Goal: Task Accomplishment & Management: Use online tool/utility

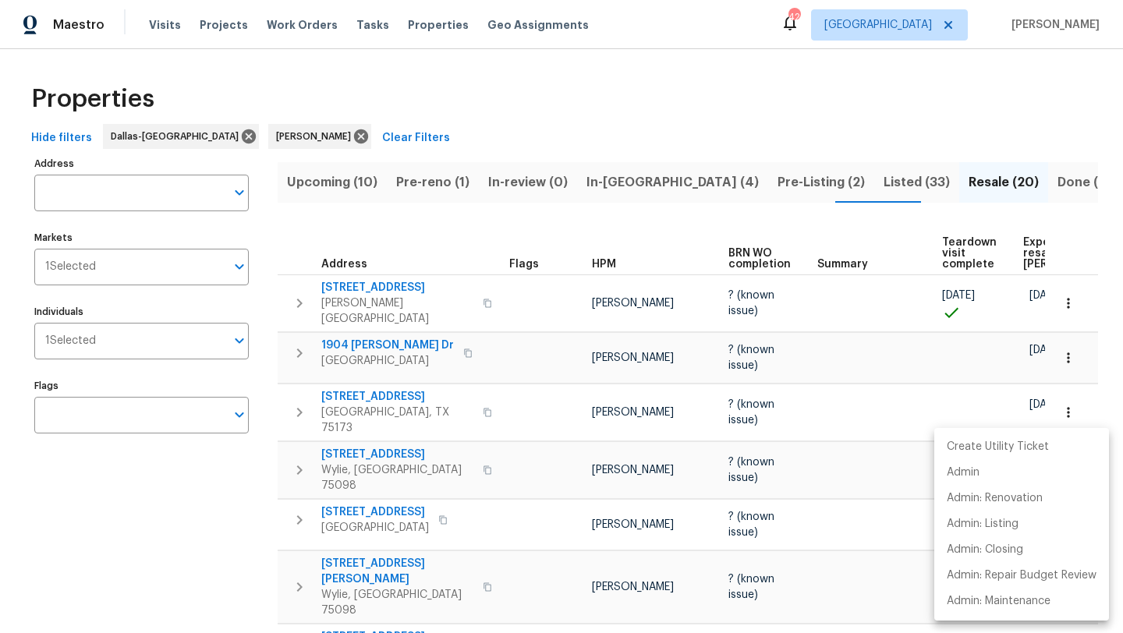
scroll to position [722, 0]
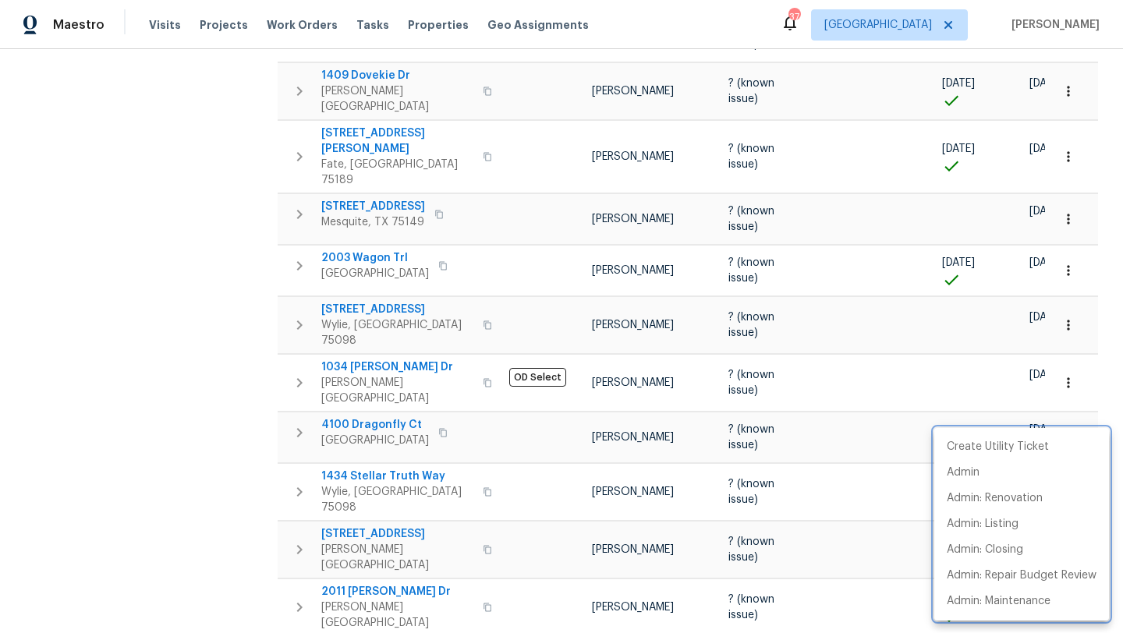
click at [233, 306] on div at bounding box center [561, 316] width 1123 height 633
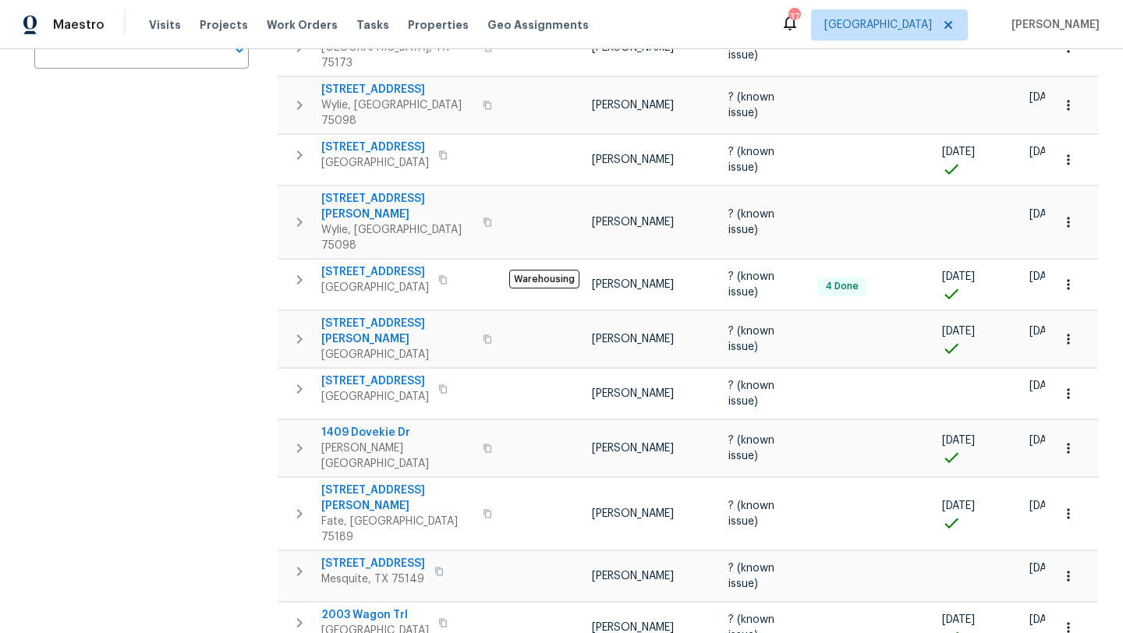
scroll to position [0, 0]
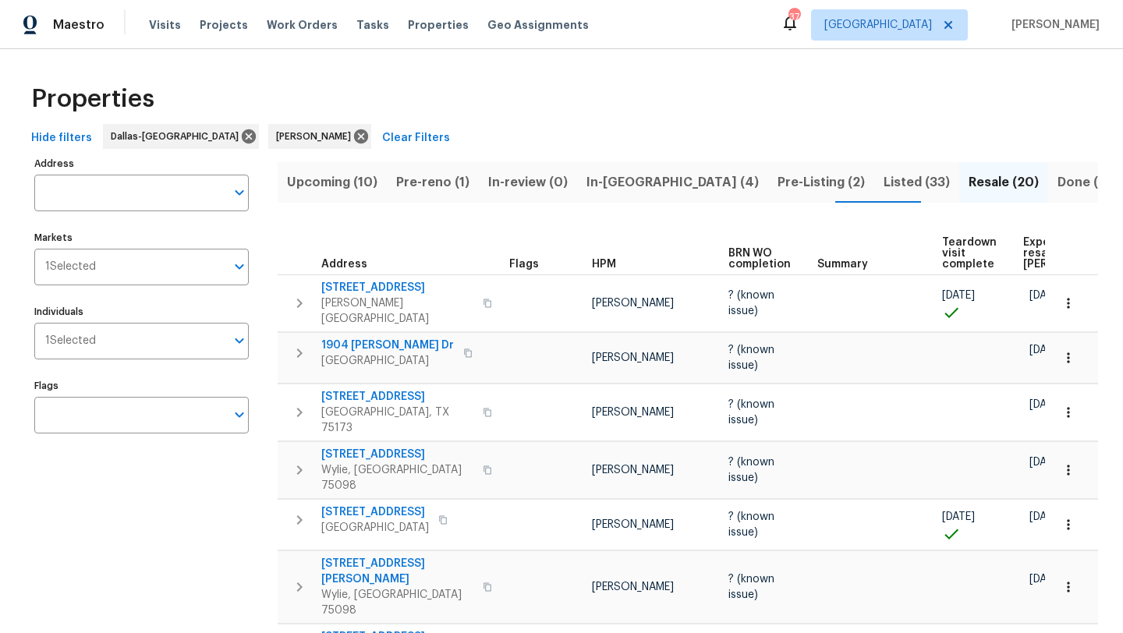
click at [883, 182] on span "Listed (33)" at bounding box center [916, 183] width 66 height 22
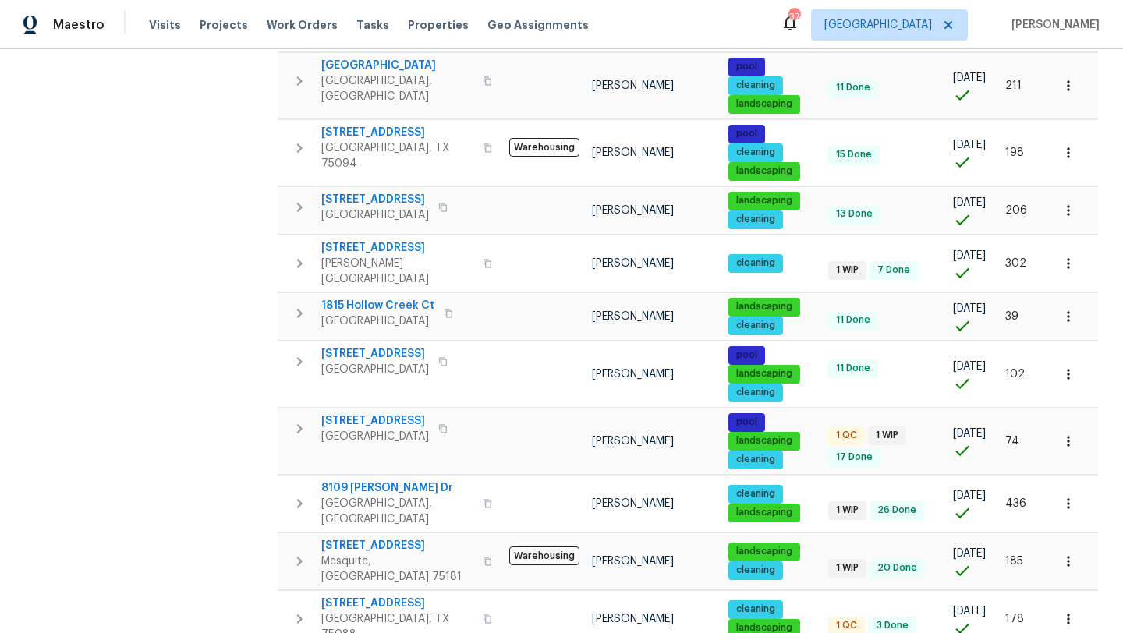
scroll to position [840, 0]
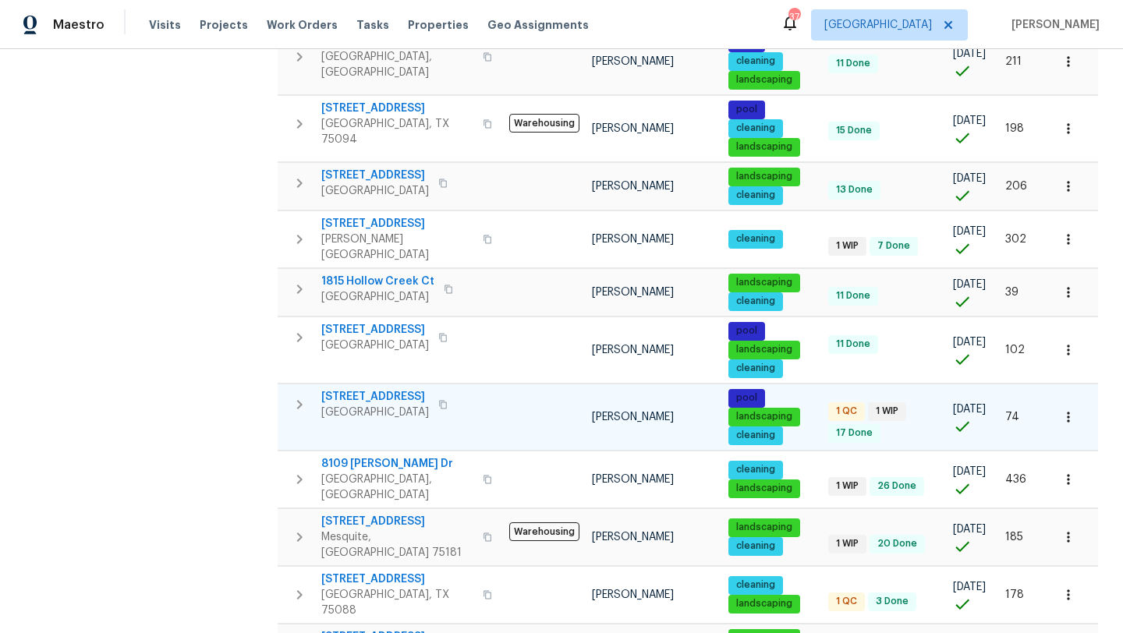
click at [419, 389] on span "413 Thunderbrook Rd" at bounding box center [375, 397] width 108 height 16
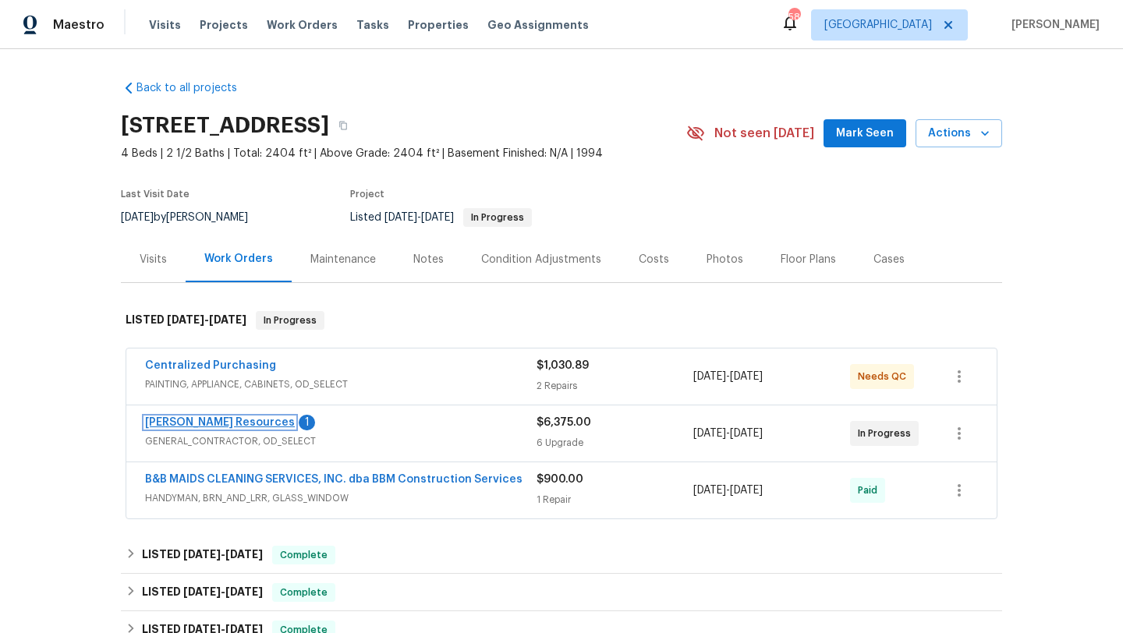
click at [237, 420] on link "[PERSON_NAME] Resources" at bounding box center [220, 422] width 150 height 11
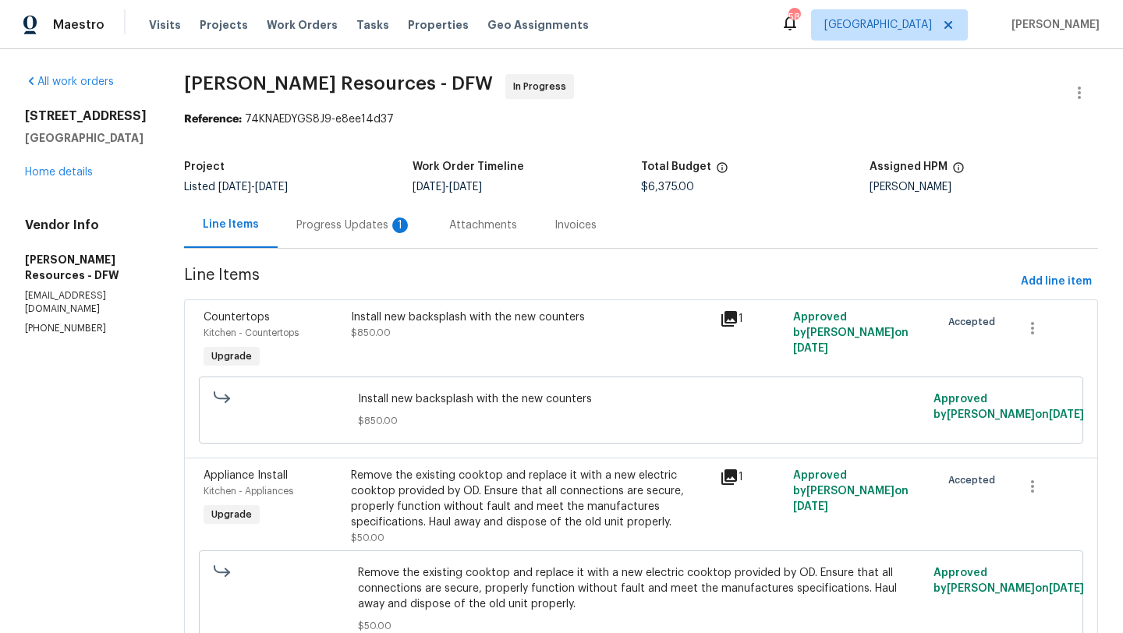
click at [401, 228] on div "Progress Updates 1" at bounding box center [353, 226] width 115 height 16
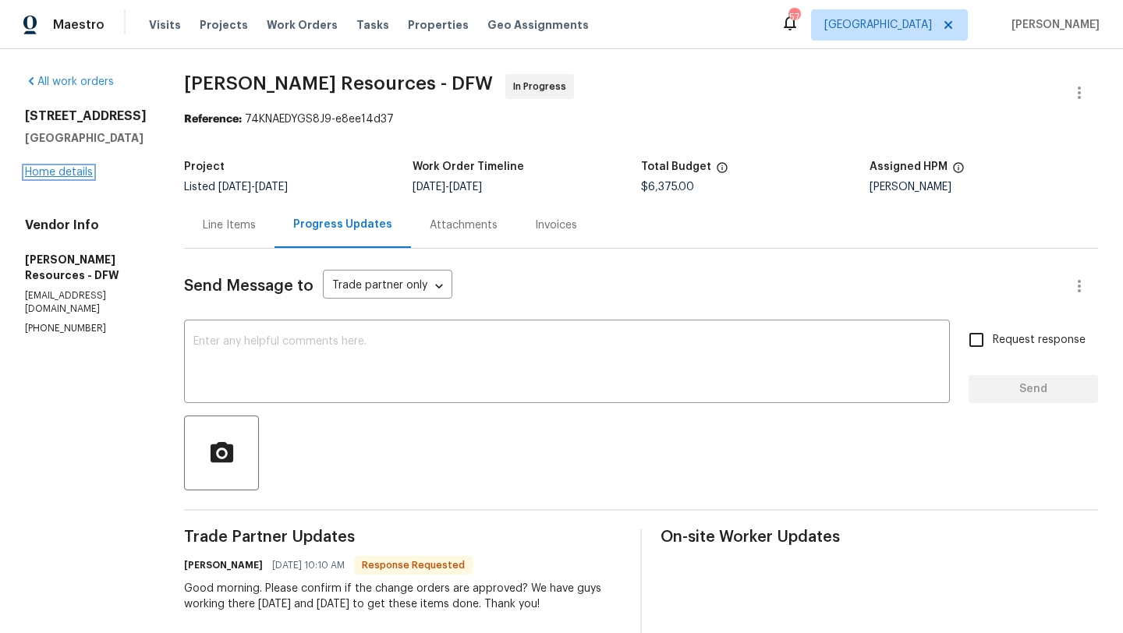
click at [83, 176] on link "Home details" at bounding box center [59, 172] width 68 height 11
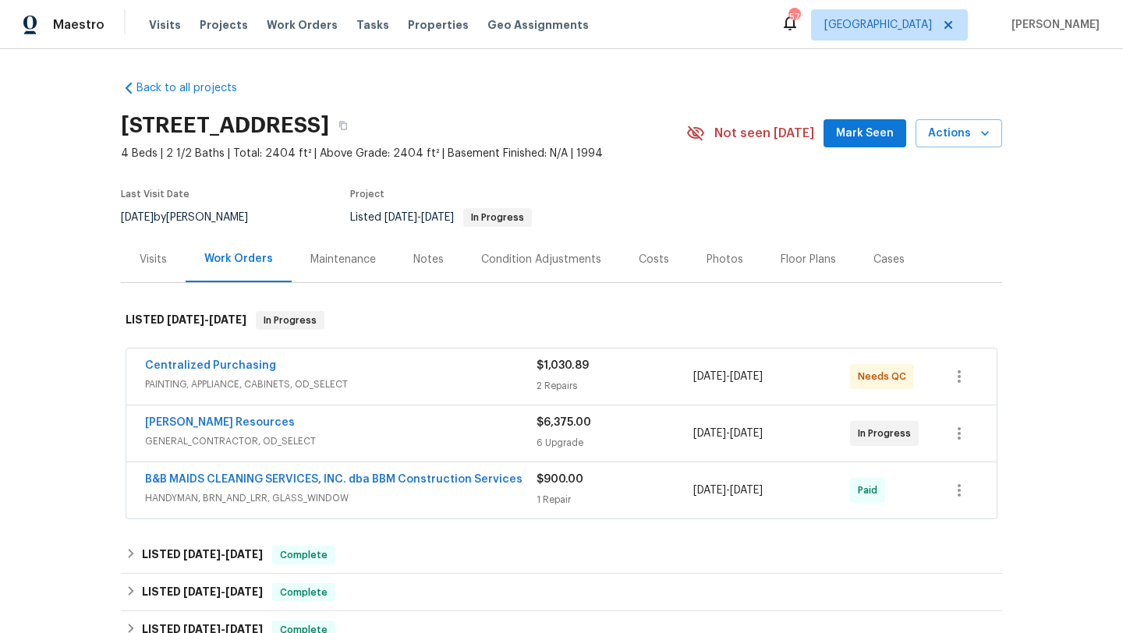
click at [333, 455] on div "Lawrence Resources GENERAL_CONTRACTOR, OD_SELECT $6,375.00 6 Upgrade 8/9/2025 -…" at bounding box center [561, 433] width 870 height 56
click at [340, 434] on span "GENERAL_CONTRACTOR, OD_SELECT" at bounding box center [340, 442] width 391 height 16
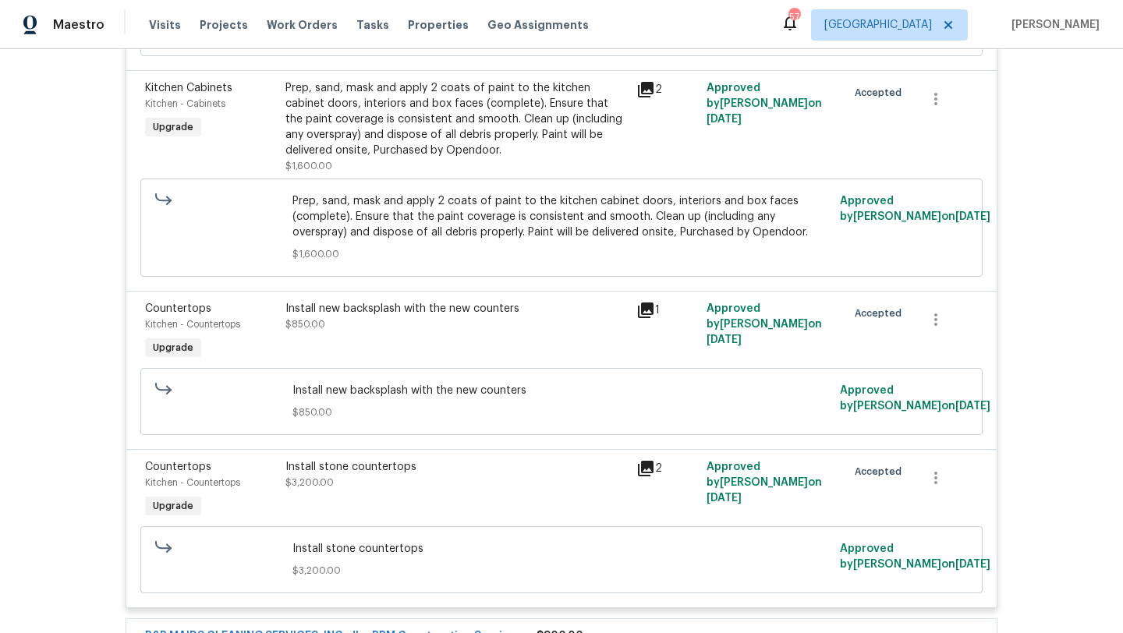
scroll to position [1090, 0]
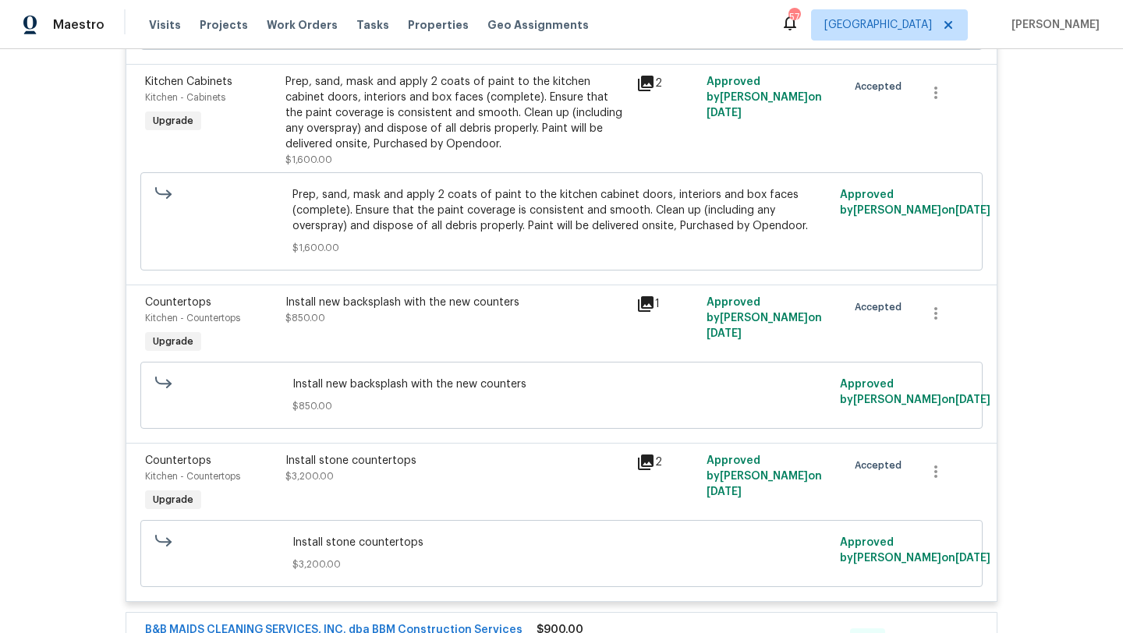
click at [467, 324] on div "Install new backsplash with the new counters $850.00" at bounding box center [456, 310] width 342 height 31
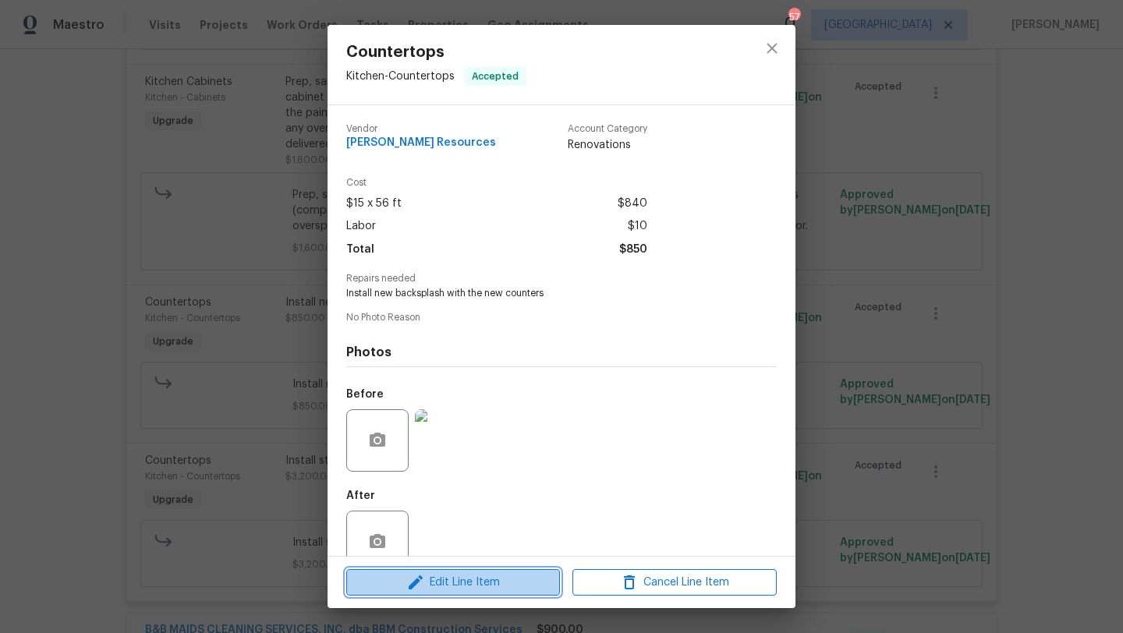
click at [482, 577] on span "Edit Line Item" at bounding box center [453, 582] width 204 height 19
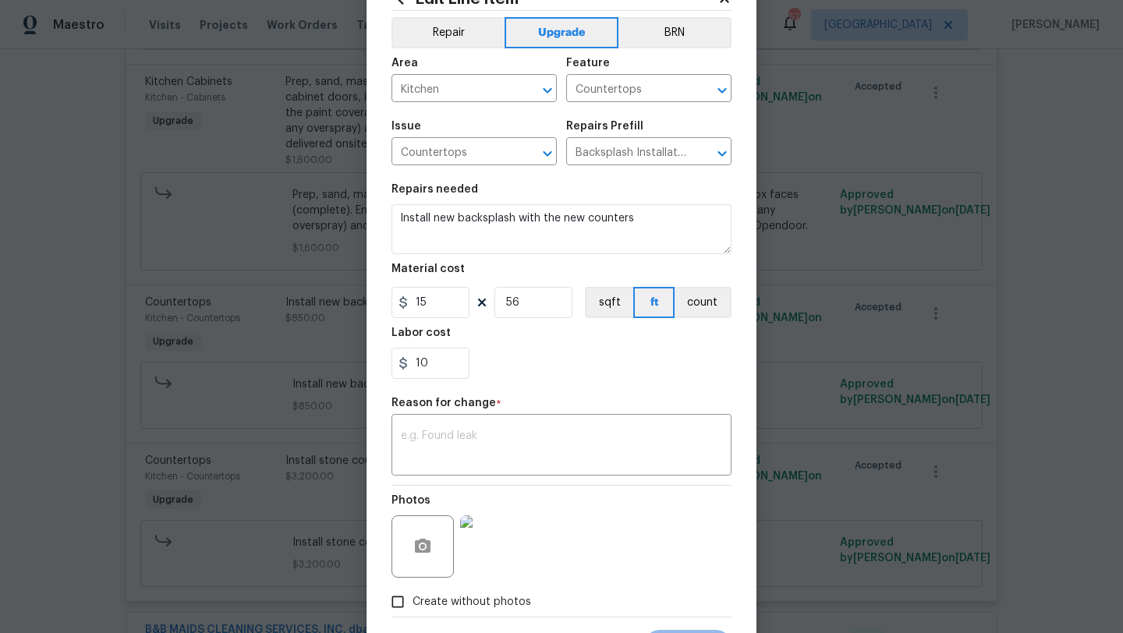
scroll to position [56, 0]
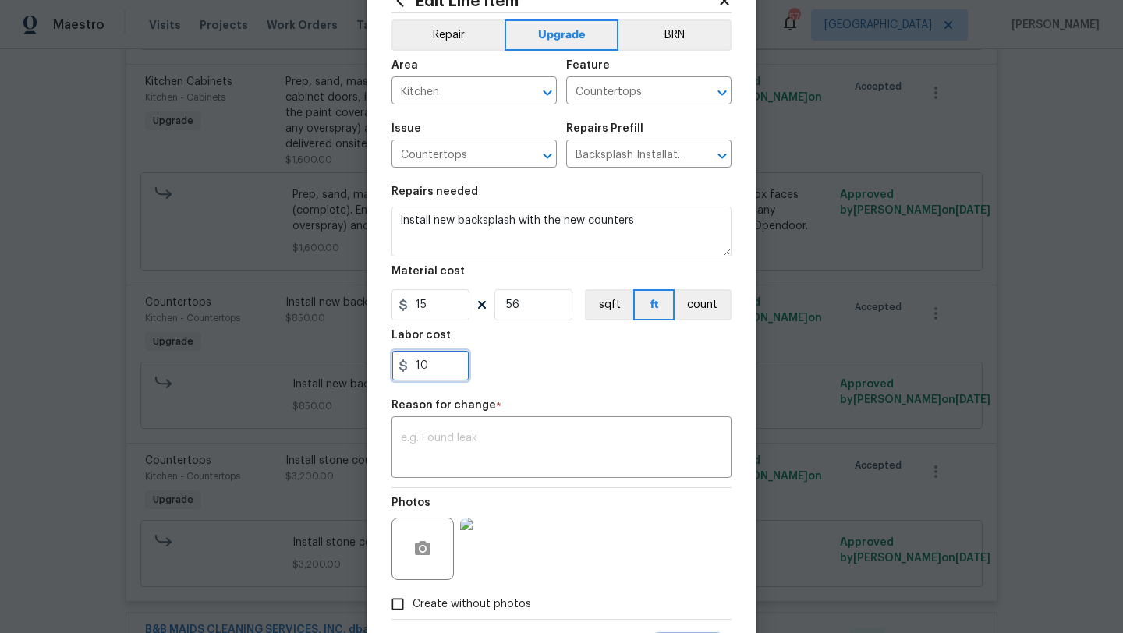
drag, startPoint x: 437, startPoint y: 365, endPoint x: 382, endPoint y: 365, distance: 55.4
click at [382, 365] on div "Edit Line Item Repair Upgrade BRN Area Kitchen ​ Feature Countertops ​ Issue Co…" at bounding box center [561, 327] width 390 height 721
type input "0"
drag, startPoint x: 524, startPoint y: 307, endPoint x: 472, endPoint y: 307, distance: 52.2
click at [472, 307] on div "15 56 sqft ft count" at bounding box center [561, 304] width 340 height 31
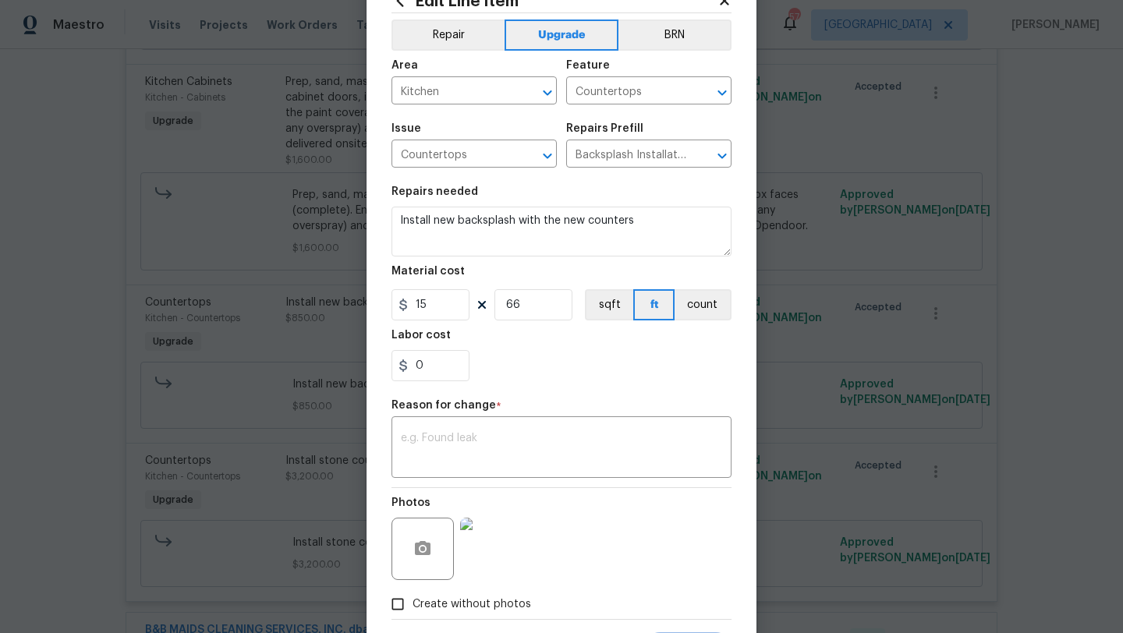
click at [538, 337] on div "Labor cost" at bounding box center [561, 340] width 340 height 20
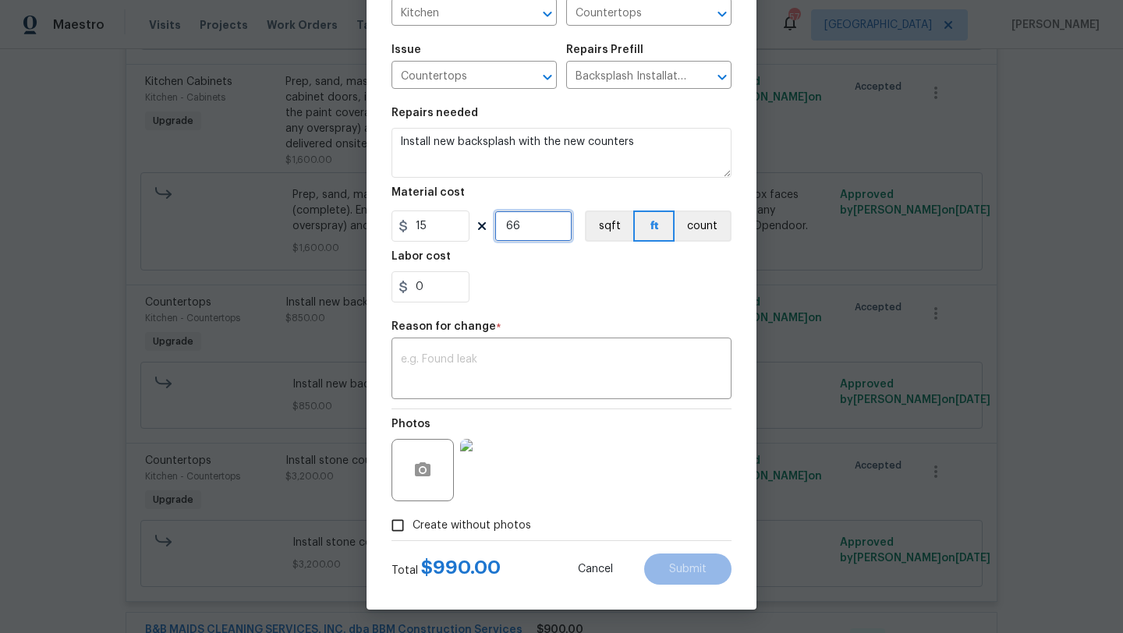
drag, startPoint x: 526, startPoint y: 224, endPoint x: 469, endPoint y: 224, distance: 56.1
click at [469, 224] on div "15 66 sqft ft count" at bounding box center [561, 226] width 340 height 31
type input "76"
drag, startPoint x: 427, startPoint y: 286, endPoint x: 388, endPoint y: 285, distance: 39.0
click at [388, 286] on div "Edit Line Item Repair Upgrade BRN Area Kitchen ​ Feature Countertops ​ Issue Co…" at bounding box center [561, 248] width 390 height 721
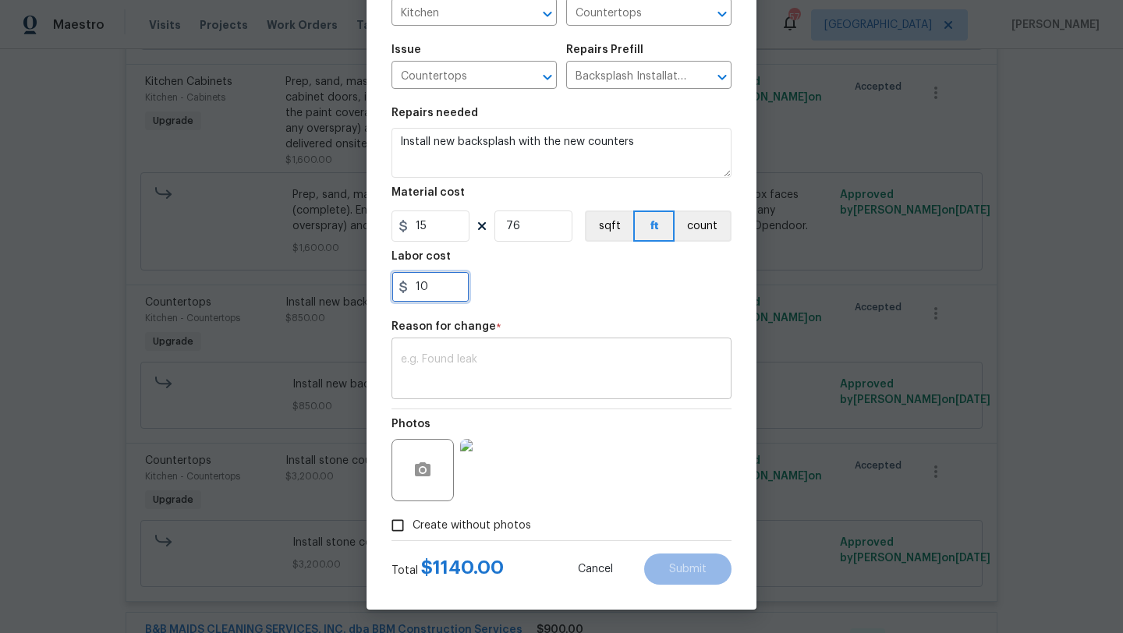
type input "10"
click at [493, 343] on div "x ​" at bounding box center [561, 371] width 340 height 58
click at [697, 558] on button "Submit" at bounding box center [687, 569] width 87 height 31
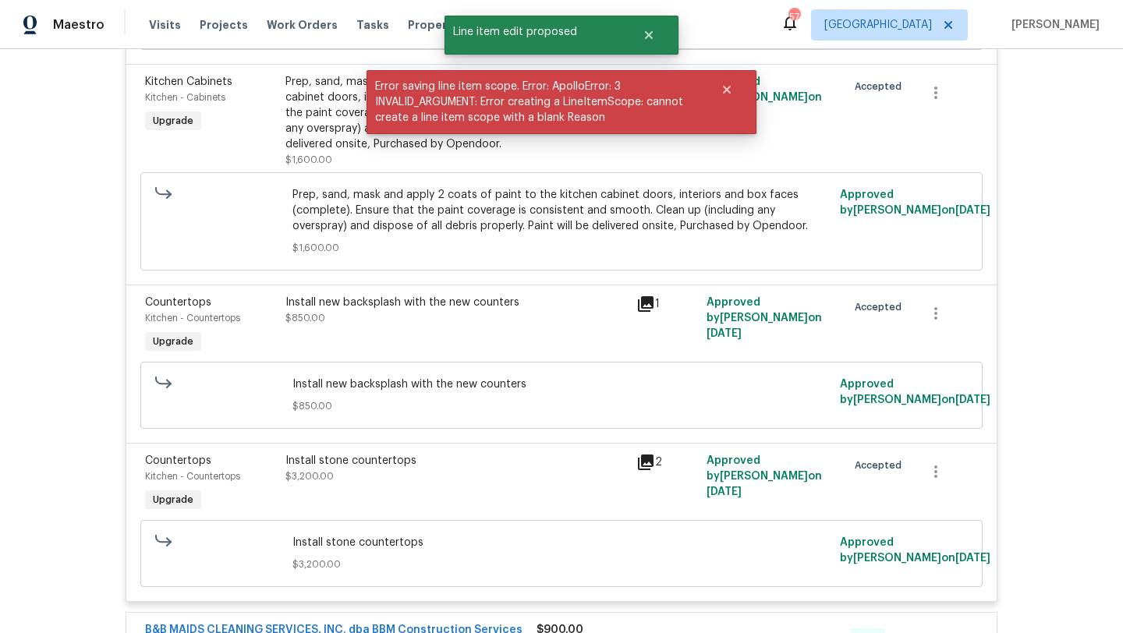
scroll to position [0, 0]
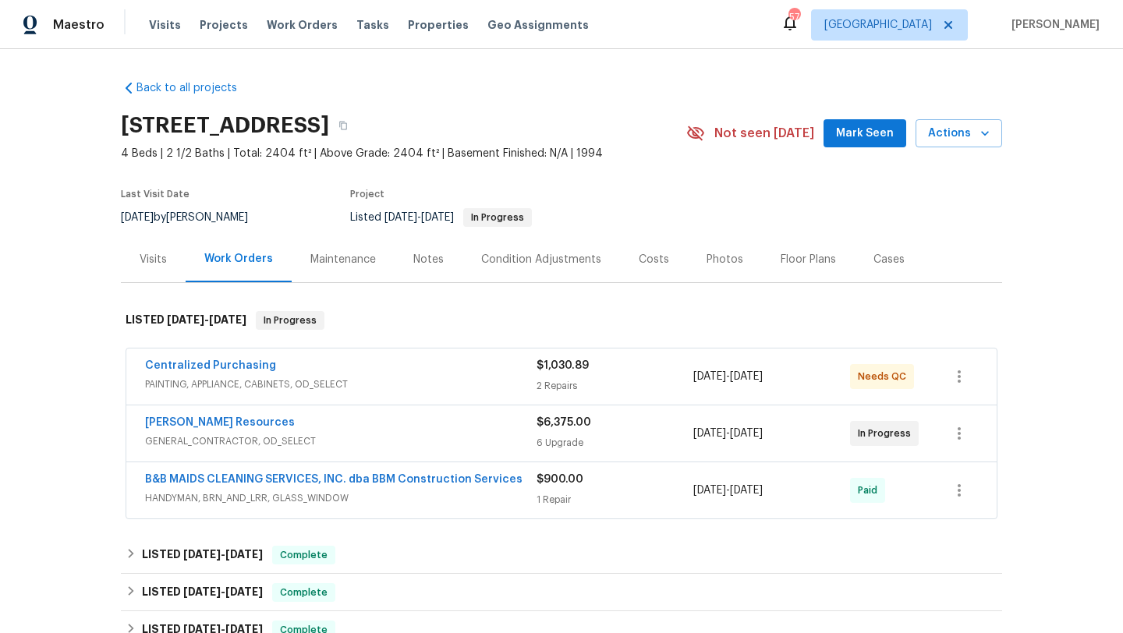
click at [434, 427] on div "[PERSON_NAME] Resources" at bounding box center [340, 424] width 391 height 19
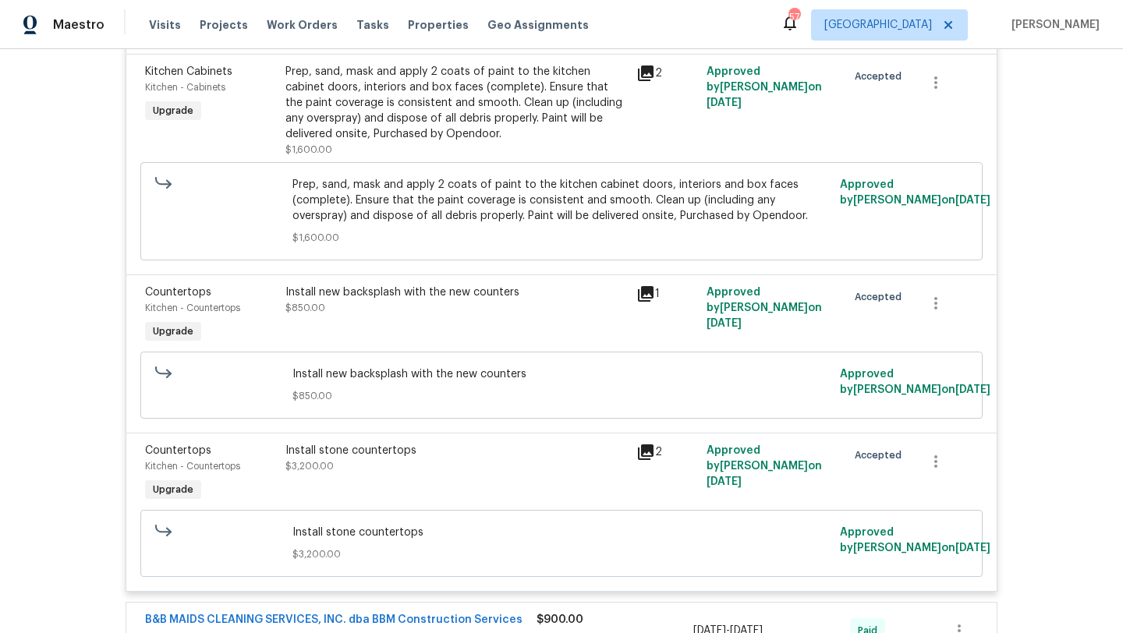
scroll to position [1126, 0]
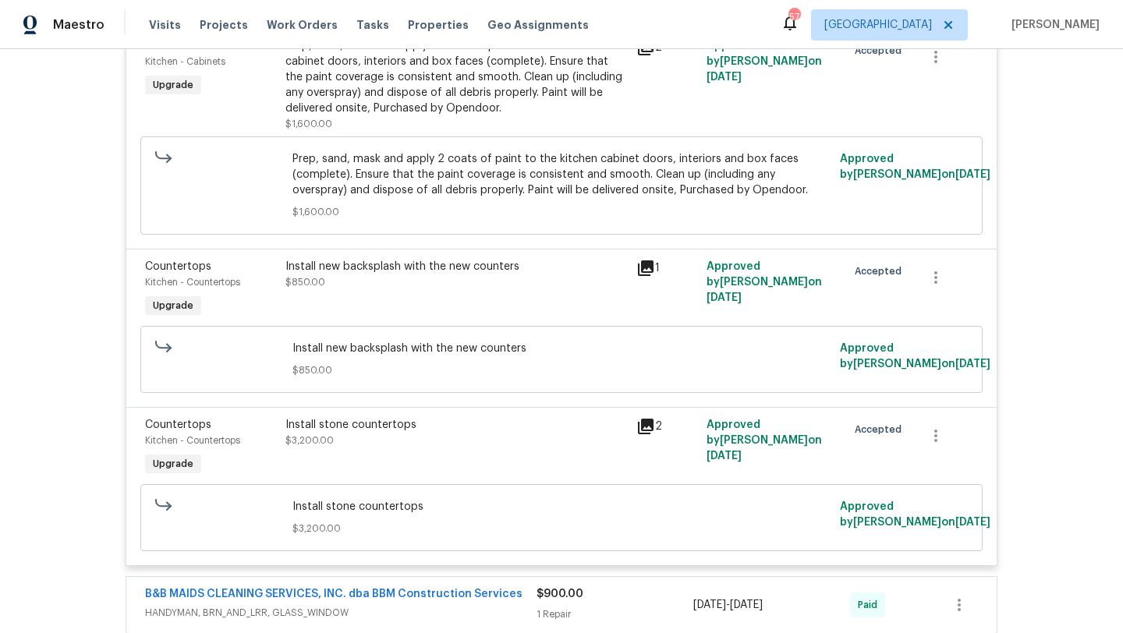
click at [423, 294] on div "Install new backsplash with the new counters $850.00" at bounding box center [456, 290] width 351 height 72
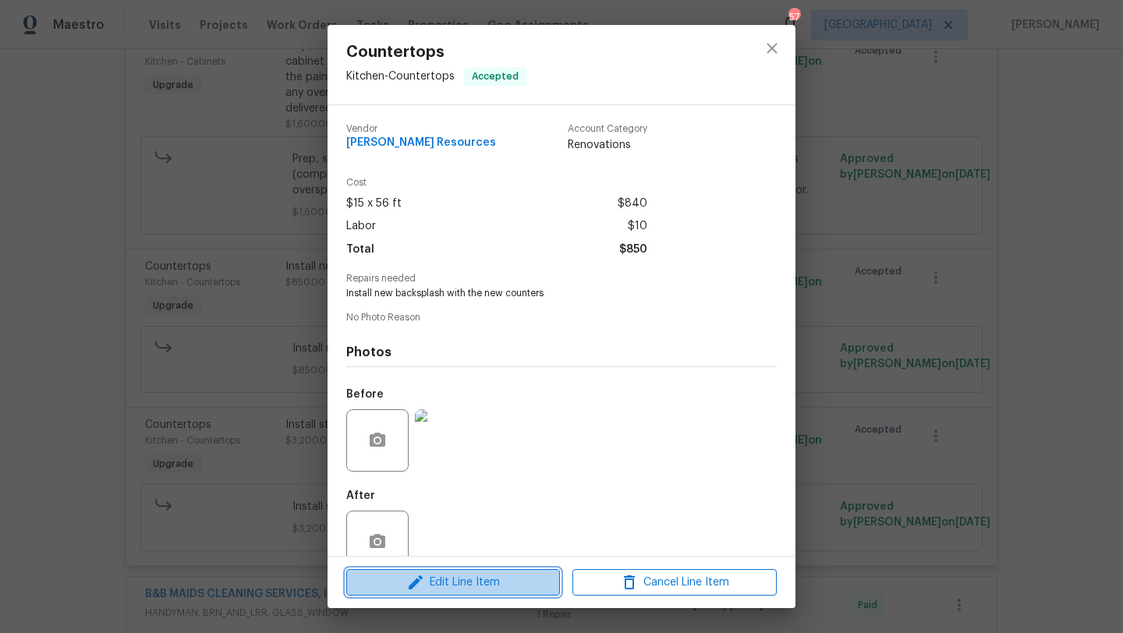
click at [496, 584] on span "Edit Line Item" at bounding box center [453, 582] width 204 height 19
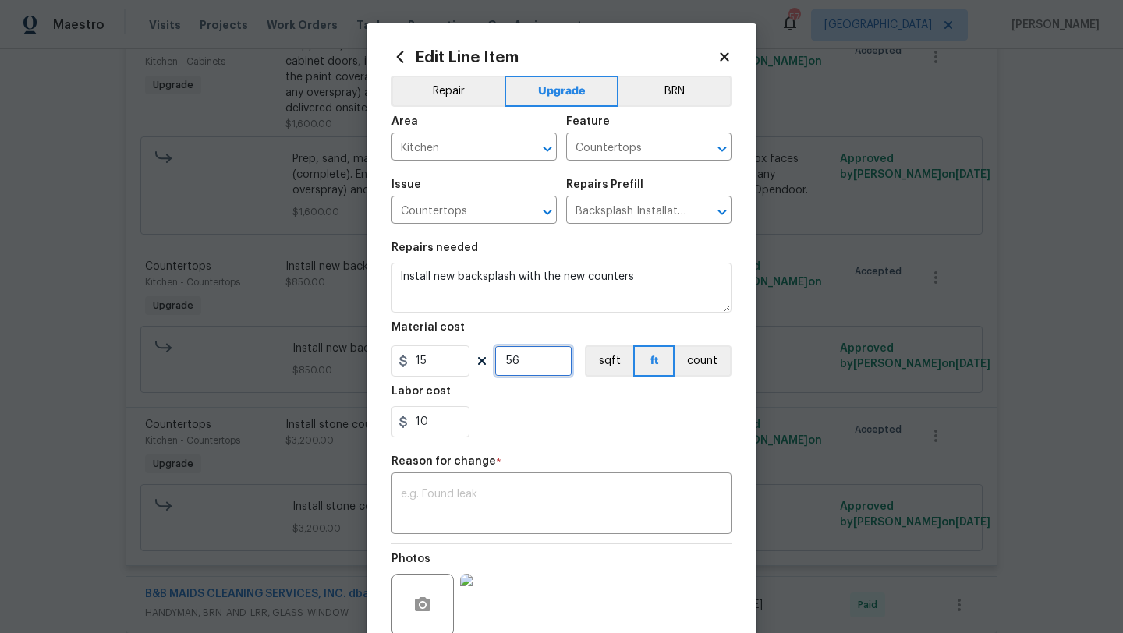
drag, startPoint x: 523, startPoint y: 366, endPoint x: 487, endPoint y: 366, distance: 35.9
click at [487, 366] on div "15 56 sqft ft count" at bounding box center [561, 360] width 340 height 31
click at [550, 416] on div "10" at bounding box center [561, 421] width 340 height 31
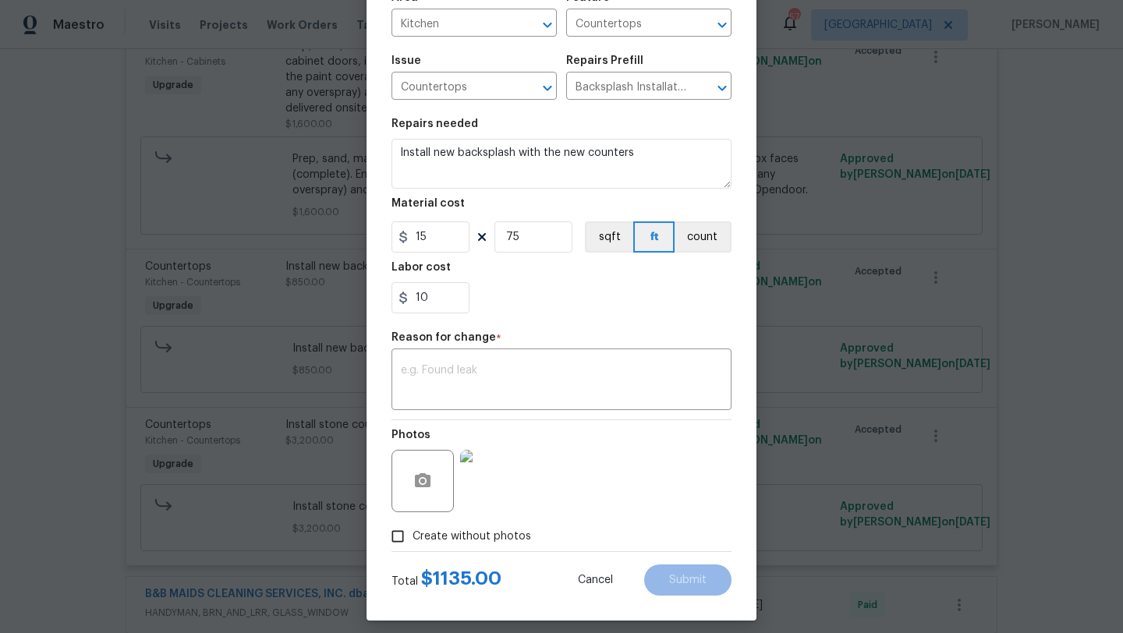
scroll to position [125, 0]
drag, startPoint x: 431, startPoint y: 309, endPoint x: 387, endPoint y: 309, distance: 44.4
click at [387, 309] on div "Edit Line Item Repair Upgrade BRN Area Kitchen ​ Feature Countertops ​ Issue Co…" at bounding box center [561, 259] width 390 height 721
click at [522, 235] on input "75" at bounding box center [533, 236] width 78 height 31
type input "76"
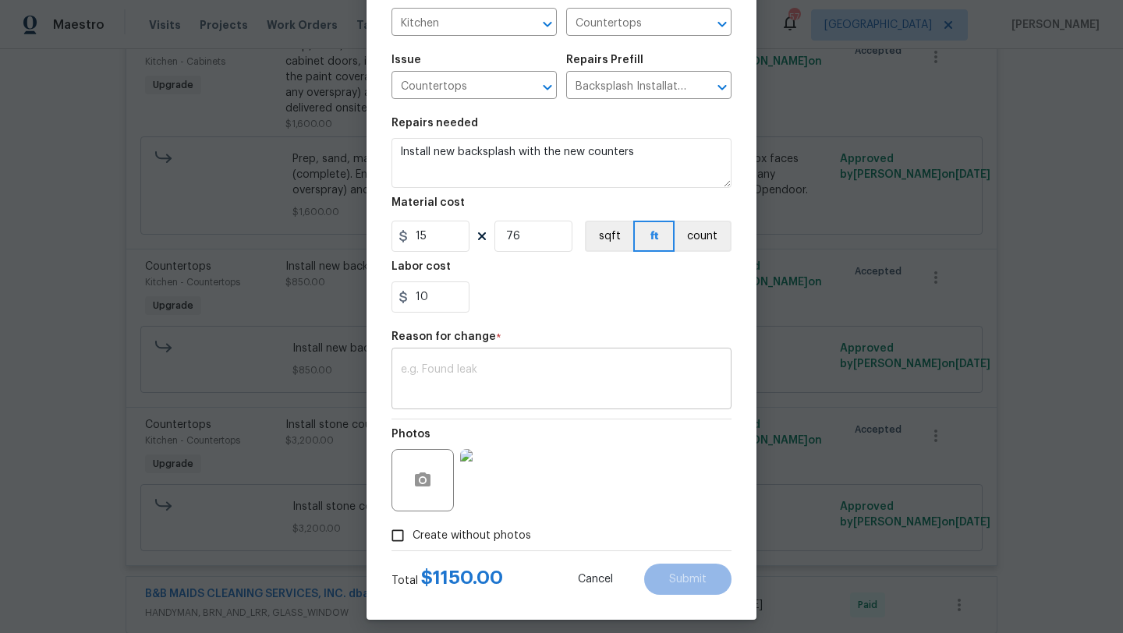
click at [563, 359] on div "x ​" at bounding box center [561, 381] width 340 height 58
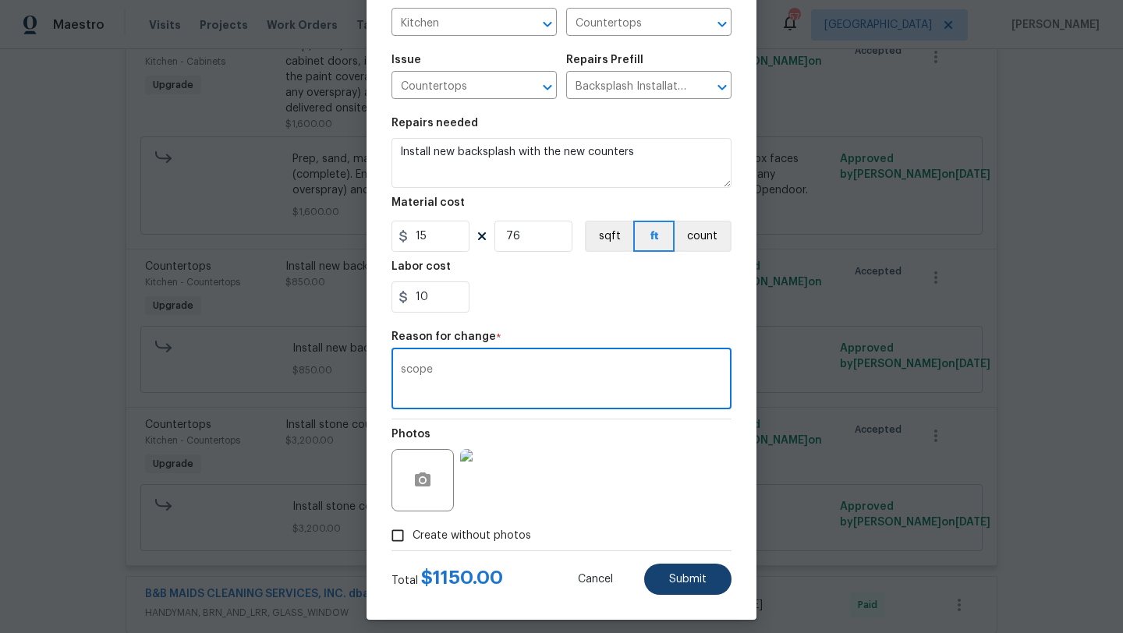
type textarea "scope"
click at [694, 579] on span "Submit" at bounding box center [687, 580] width 37 height 12
type input "56"
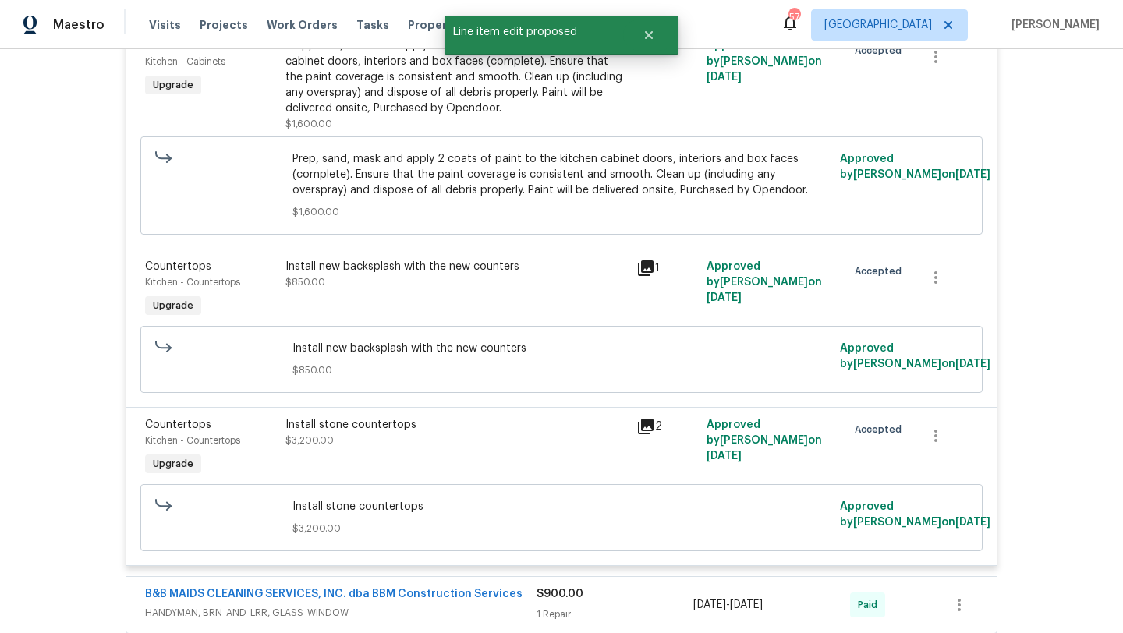
scroll to position [0, 0]
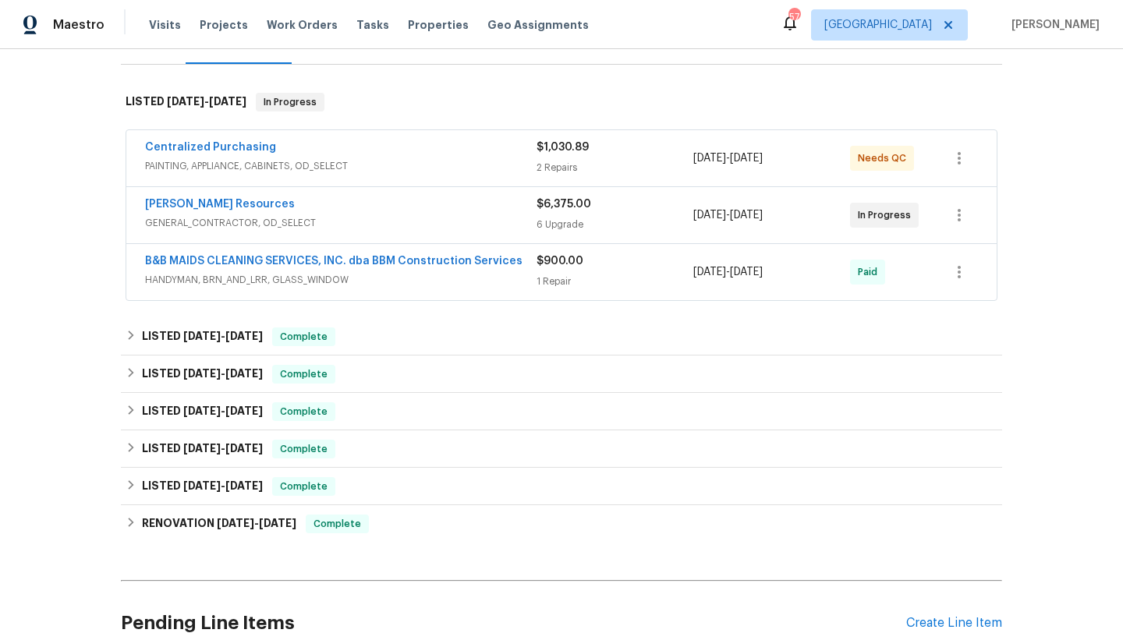
scroll to position [222, 0]
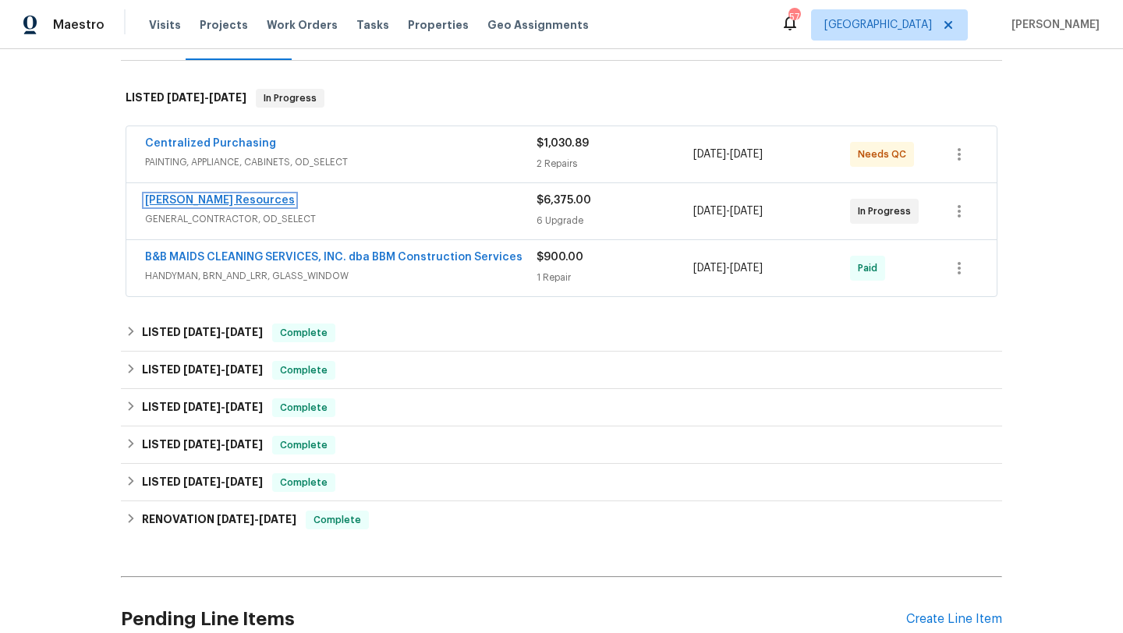
click at [242, 199] on link "[PERSON_NAME] Resources" at bounding box center [220, 200] width 150 height 11
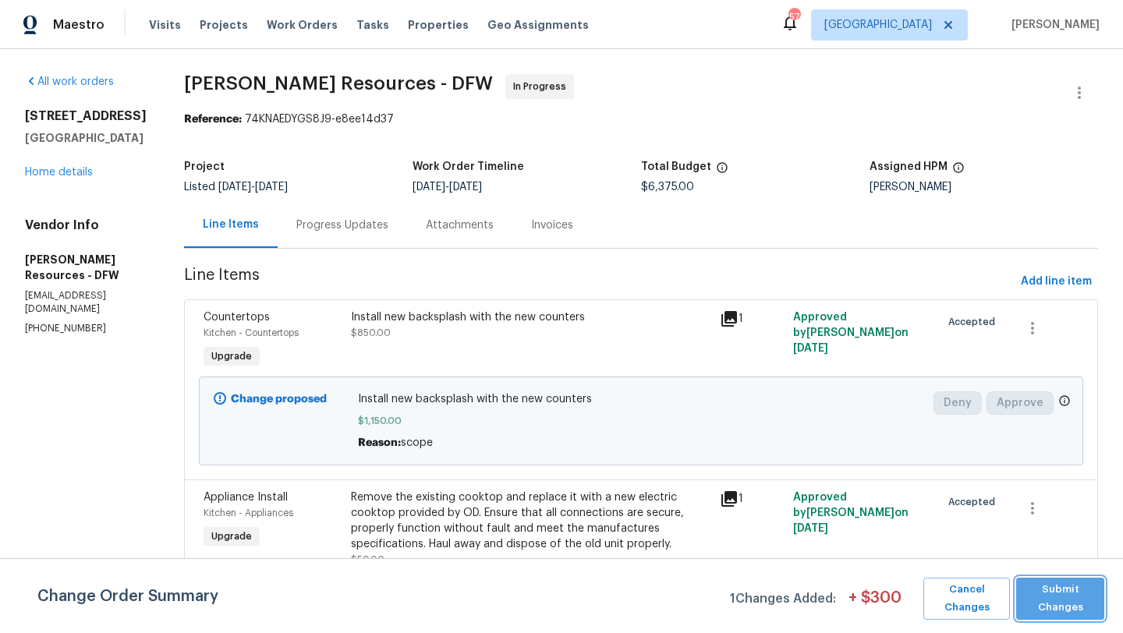
click at [1050, 598] on span "Submit Changes" at bounding box center [1060, 599] width 73 height 36
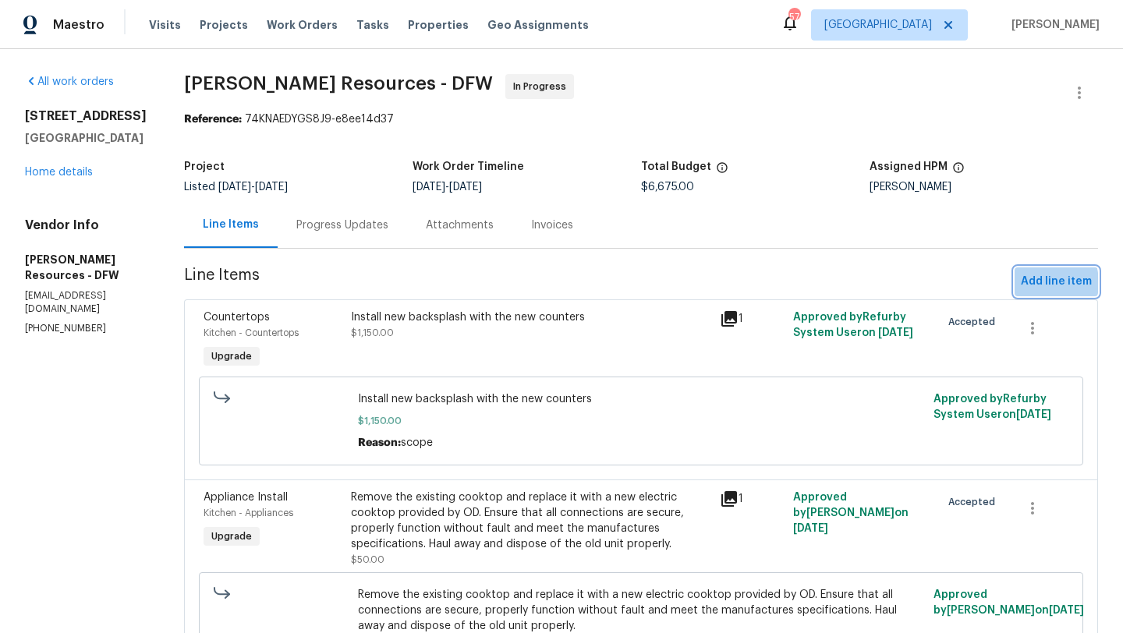
click at [1036, 283] on span "Add line item" at bounding box center [1056, 281] width 71 height 19
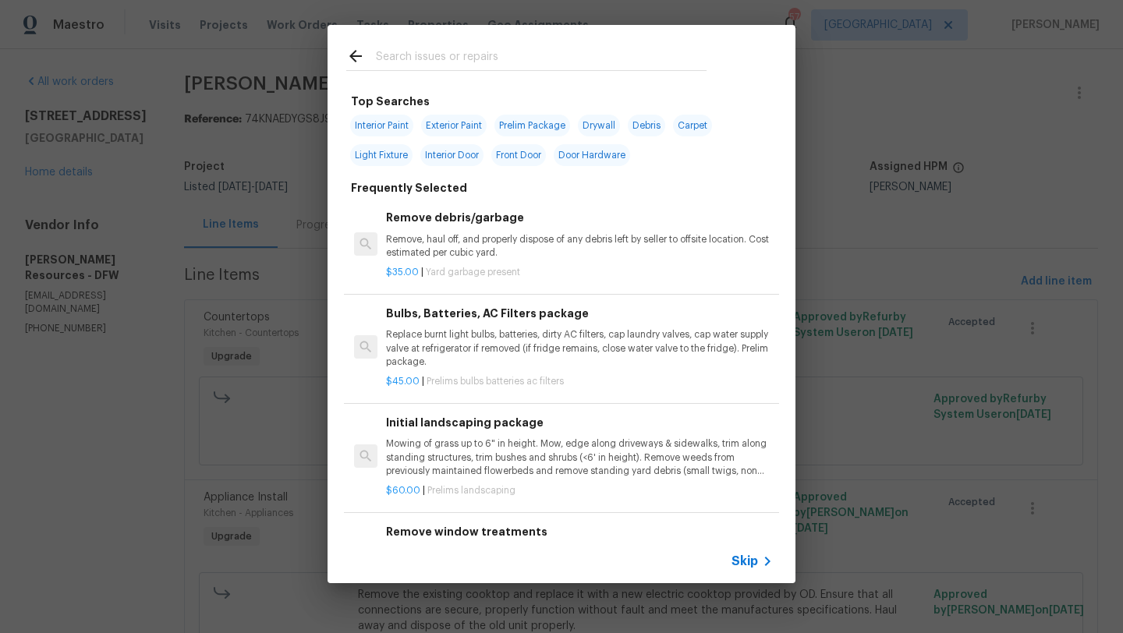
click at [458, 57] on input "text" at bounding box center [541, 58] width 331 height 23
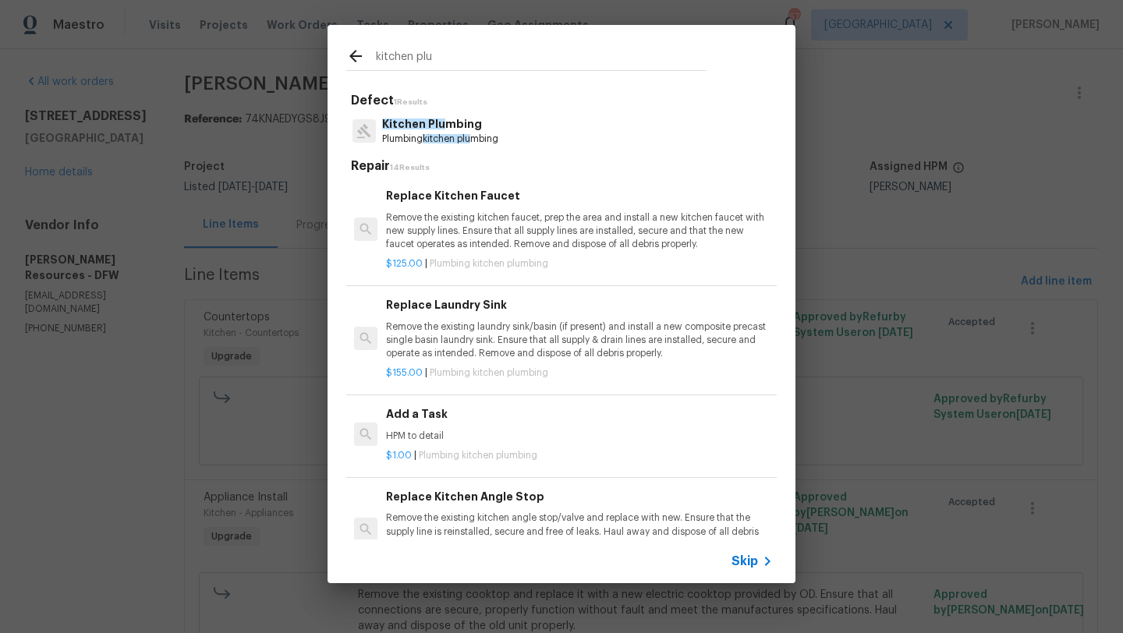
type input "kitchen plu"
click at [477, 208] on div "Replace Kitchen Faucet Remove the existing kitchen faucet, prep the area and in…" at bounding box center [579, 219] width 387 height 64
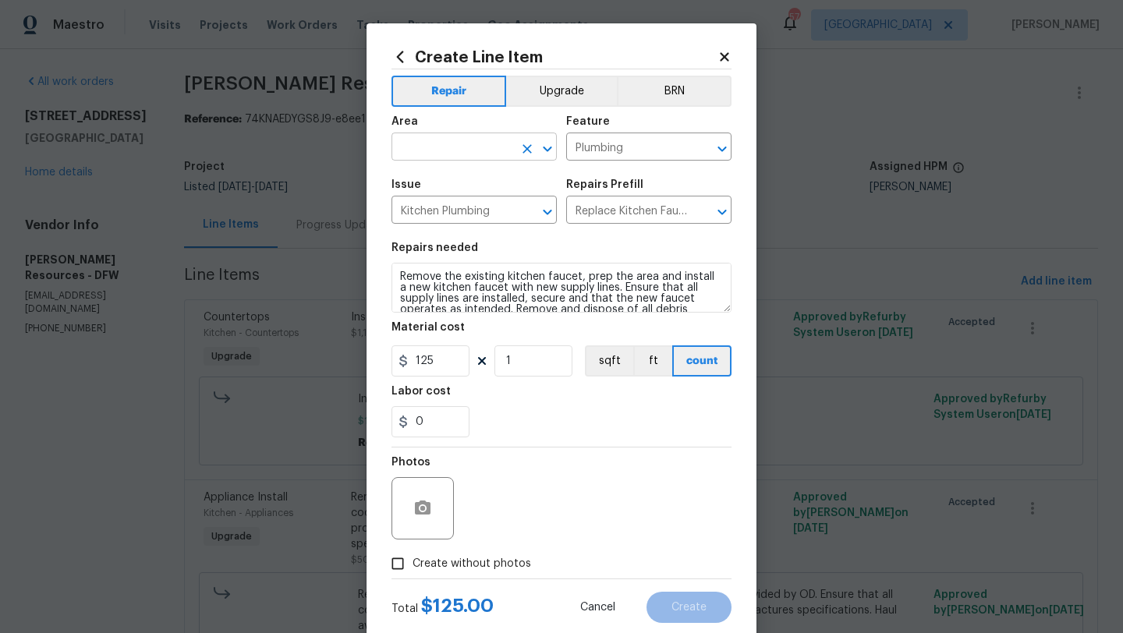
click at [473, 144] on input "text" at bounding box center [452, 148] width 122 height 24
click at [447, 176] on li "Kitchen" at bounding box center [473, 184] width 165 height 26
type input "Kitchen"
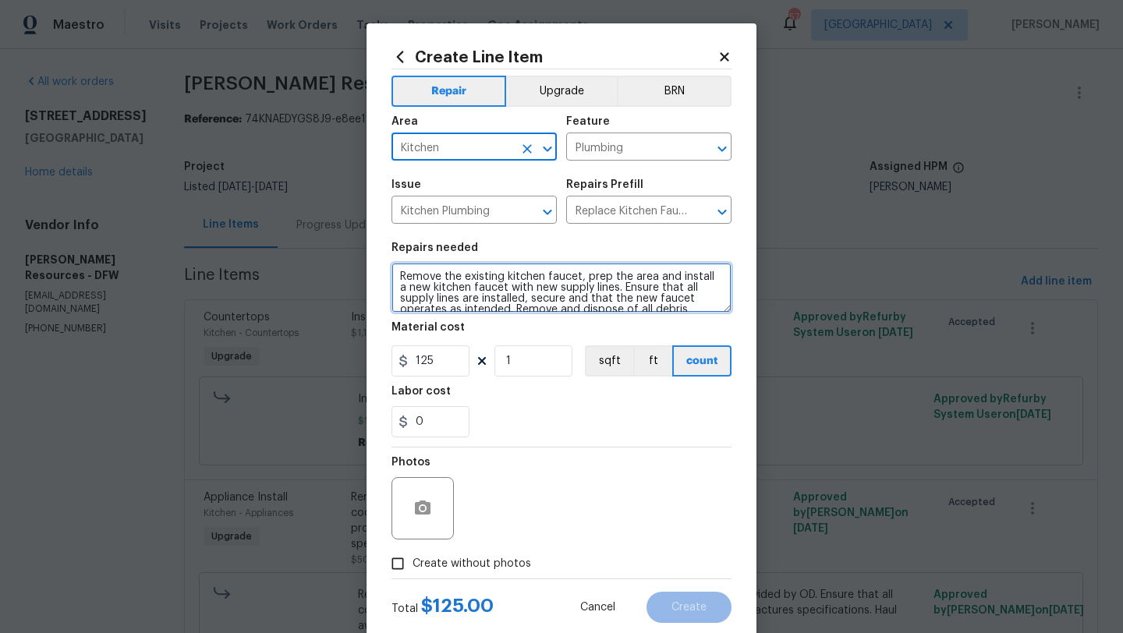
click at [395, 272] on textarea "Remove the existing kitchen faucet, prep the area and install a new kitchen fau…" at bounding box center [561, 288] width 340 height 50
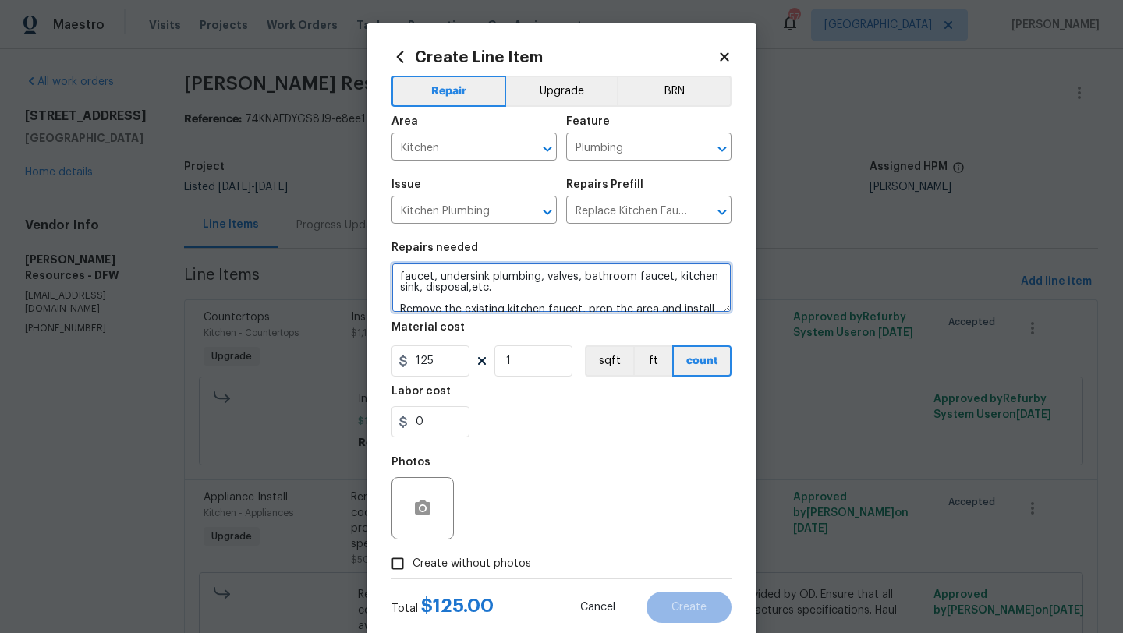
type textarea "faucet, undersink plumbing, valves, bathroom faucet, kitchen sink, disposal,etc…"
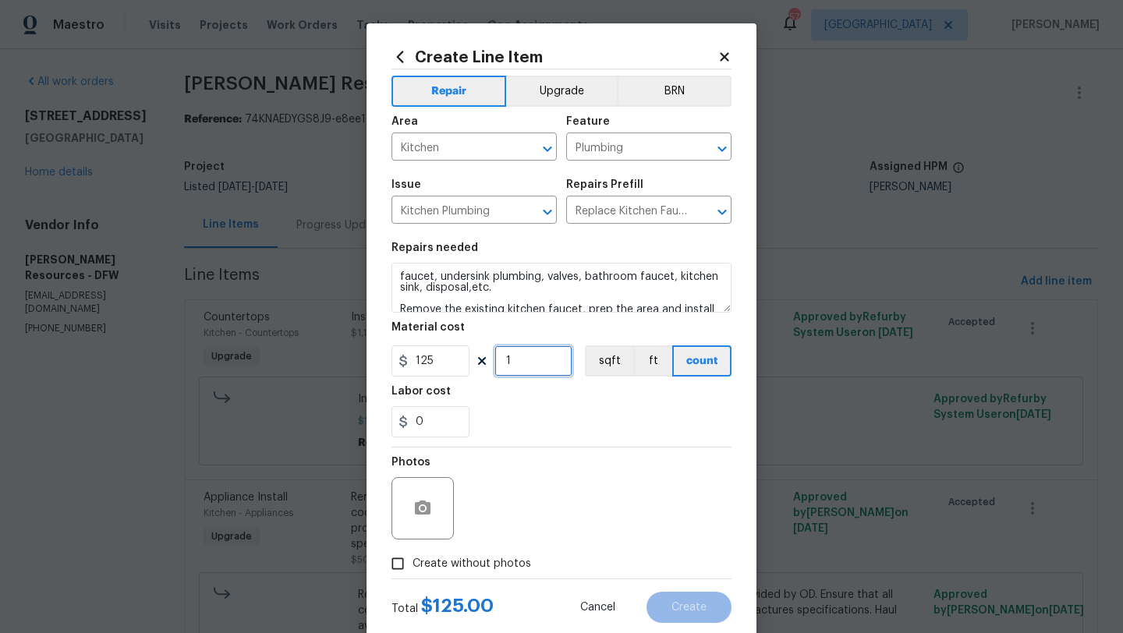
click at [517, 356] on input "1" at bounding box center [533, 360] width 78 height 31
type input "8"
click at [506, 558] on span "Create without photos" at bounding box center [471, 564] width 119 height 16
click at [412, 558] on input "Create without photos" at bounding box center [398, 564] width 30 height 30
checkbox input "true"
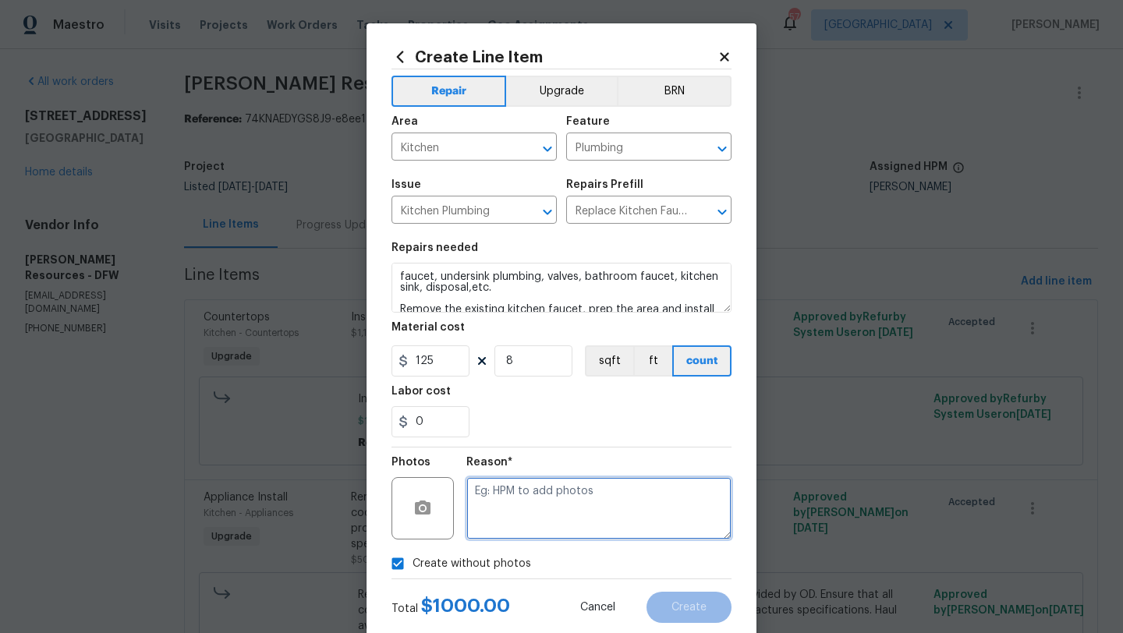
click at [525, 508] on textarea at bounding box center [598, 508] width 265 height 62
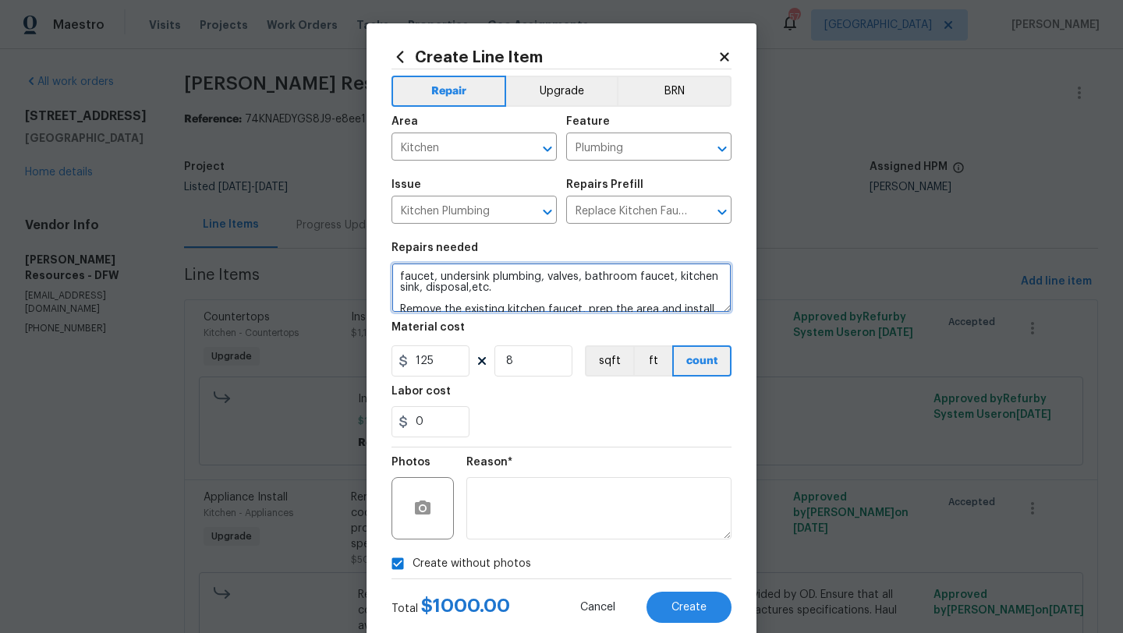
click at [399, 278] on textarea "faucet, undersink plumbing, valves, bathroom faucet, kitchen sink, disposal,etc…" at bounding box center [561, 288] width 340 height 50
click at [442, 287] on textarea "kitchen faucet, undersink plumbing, valves, bathroom faucet, kitchen sink, disp…" at bounding box center [561, 288] width 340 height 50
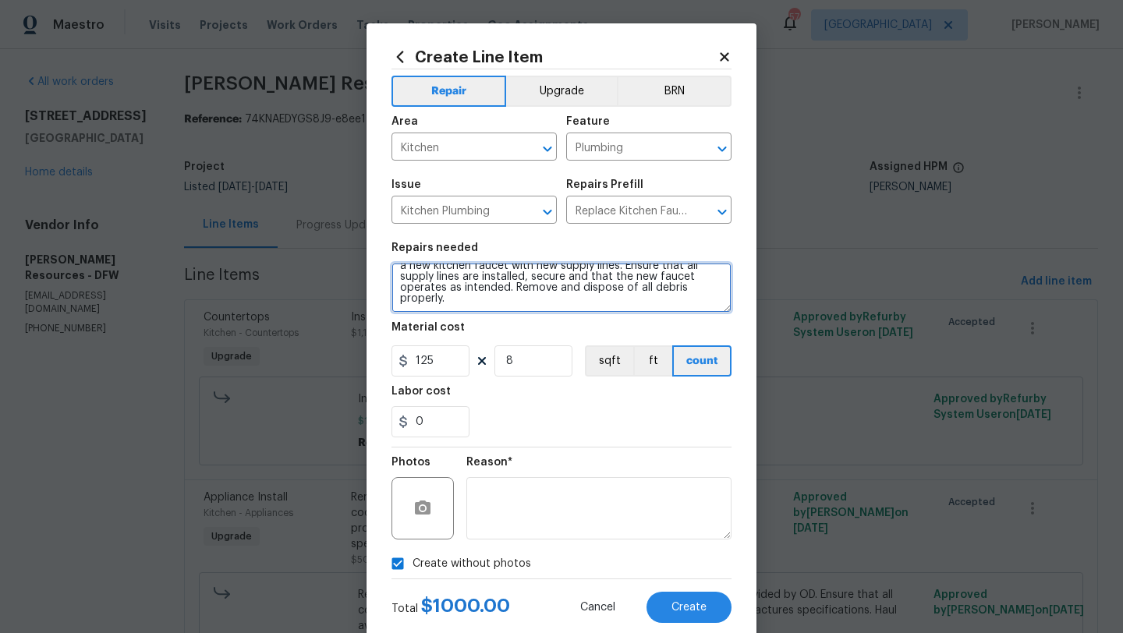
drag, startPoint x: 400, startPoint y: 289, endPoint x: 402, endPoint y: 338, distance: 49.2
click at [402, 338] on section "Repairs needed kitchen faucet, undersink plumbing, valves, bathroom faucet, kit…" at bounding box center [561, 340] width 340 height 214
type textarea "kitchen faucet, undersink plumbing, valves, bathroom faucet, kitchen undermount…"
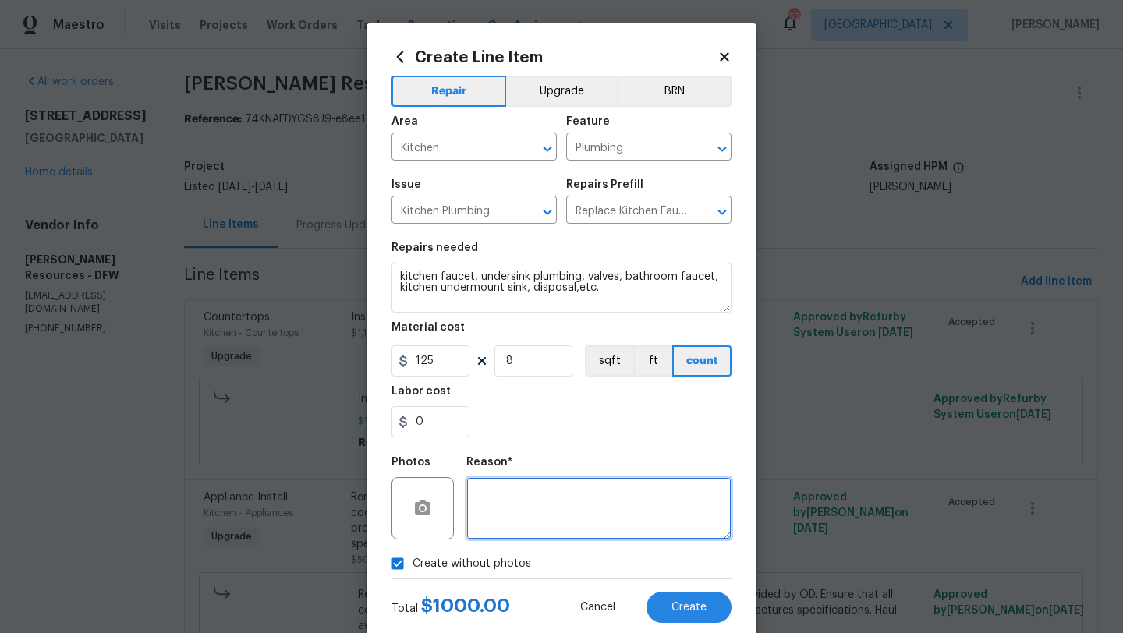
click at [536, 533] on textarea at bounding box center [598, 508] width 265 height 62
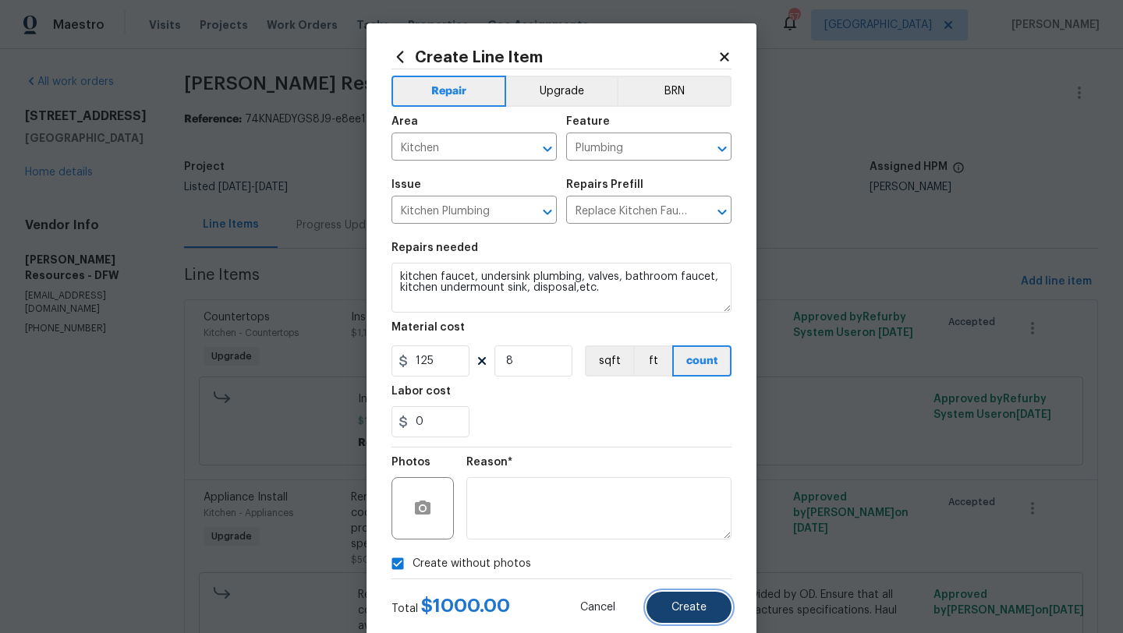
click at [659, 617] on button "Create" at bounding box center [688, 607] width 85 height 31
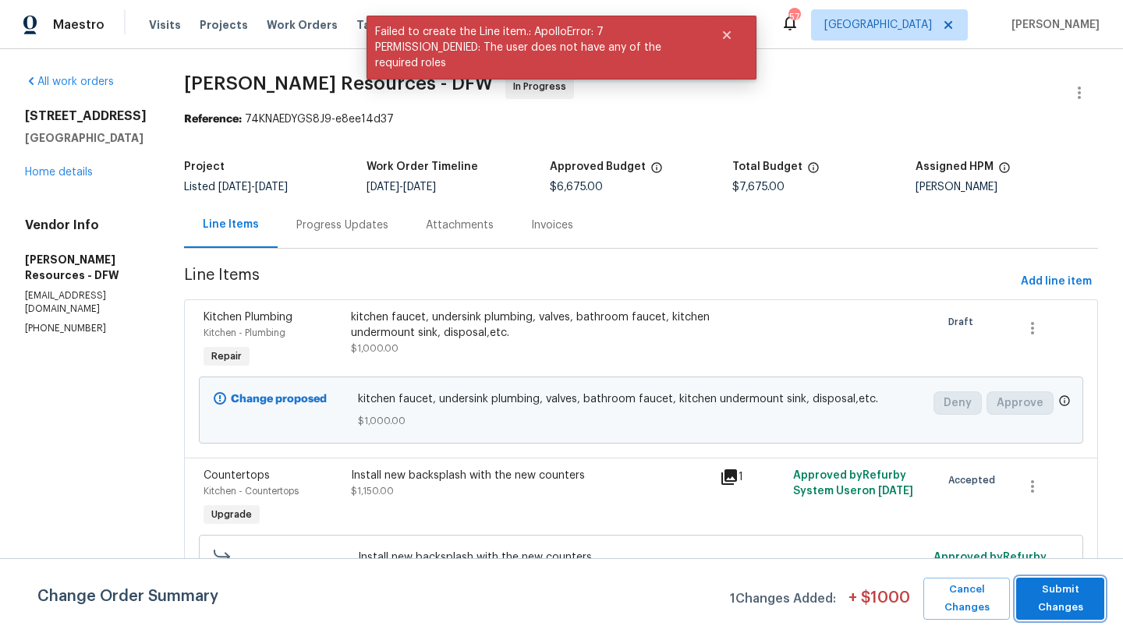
click at [1064, 592] on span "Submit Changes" at bounding box center [1060, 599] width 73 height 36
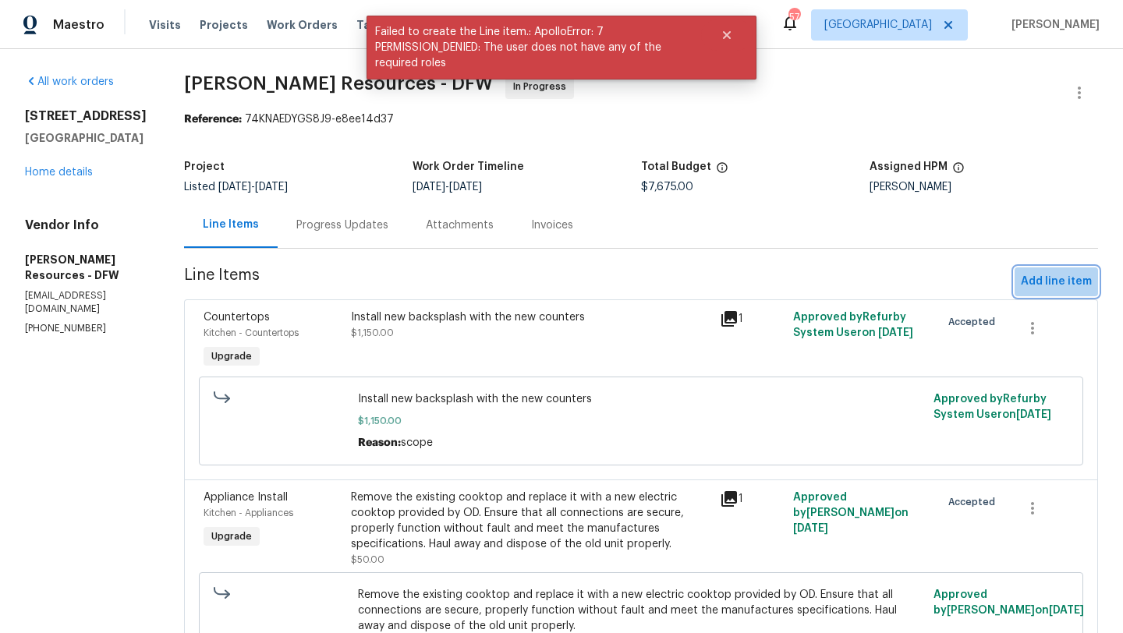
click at [1075, 282] on span "Add line item" at bounding box center [1056, 281] width 71 height 19
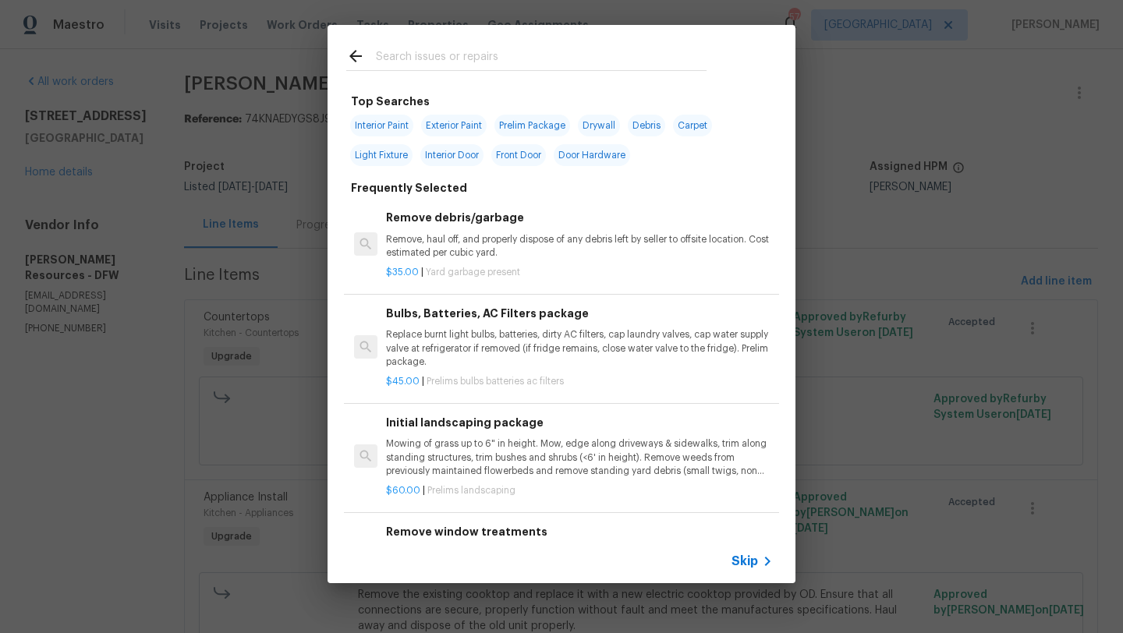
click at [430, 60] on input "text" at bounding box center [541, 58] width 331 height 23
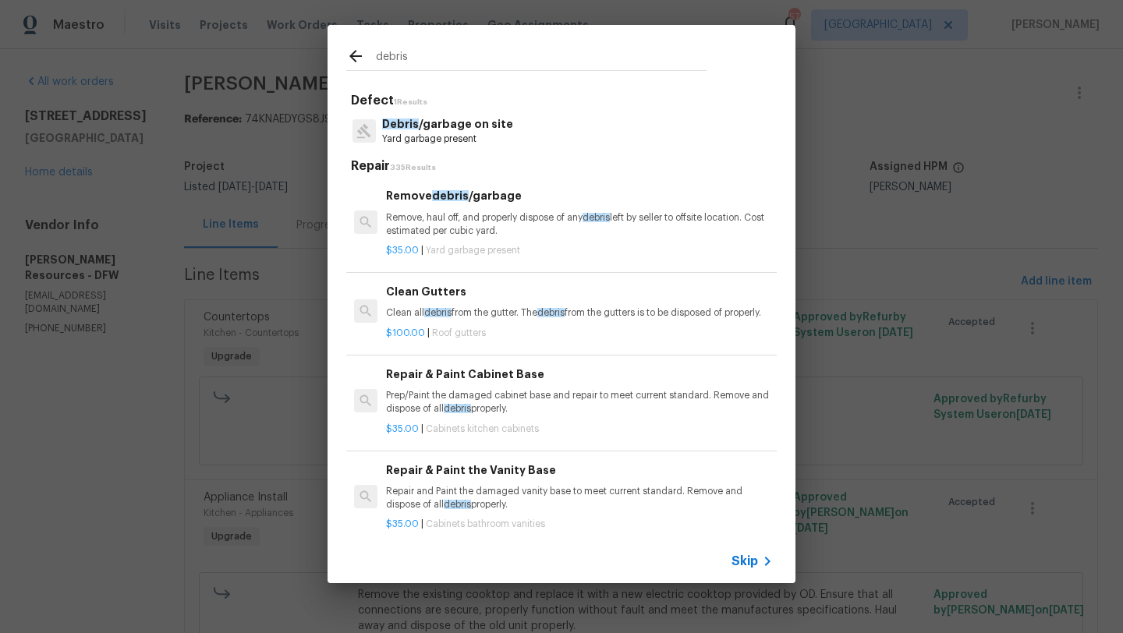
type input "debris"
click at [439, 126] on p "Debris /garbage on site" at bounding box center [447, 124] width 131 height 16
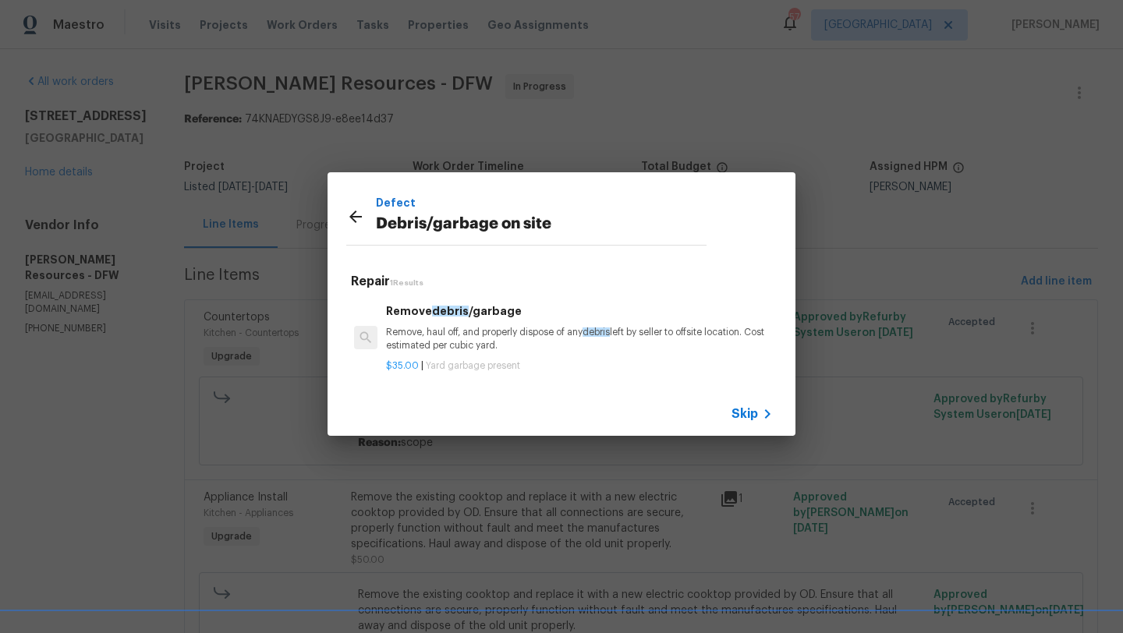
click at [482, 328] on p "Remove, haul off, and properly dispose of any debris left by seller to offsite …" at bounding box center [579, 339] width 387 height 27
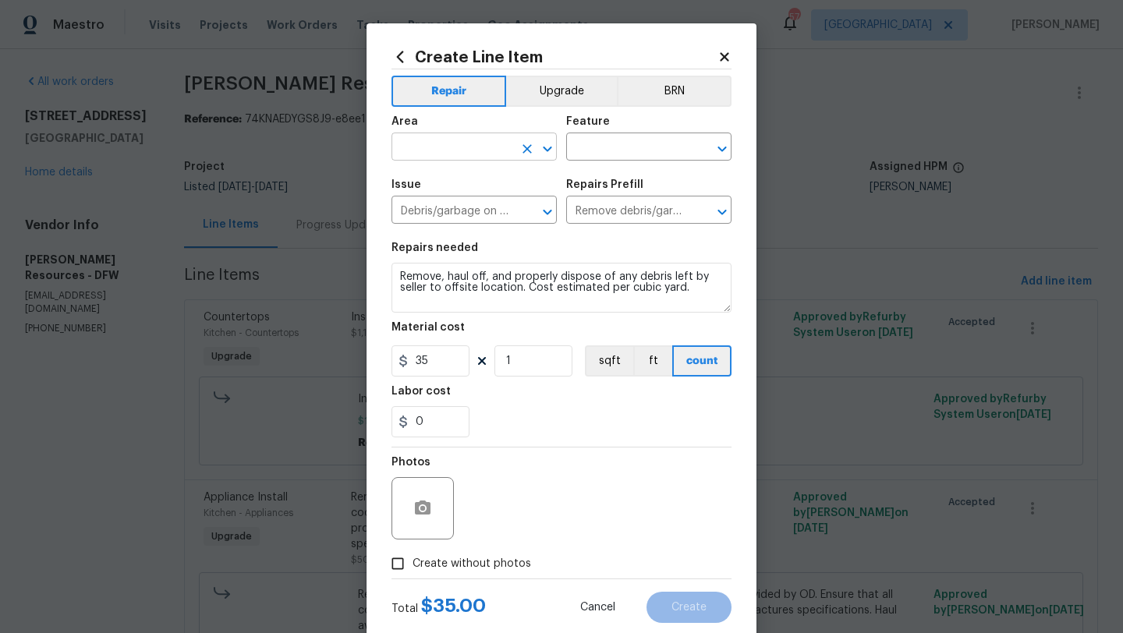
click at [464, 153] on input "text" at bounding box center [452, 148] width 122 height 24
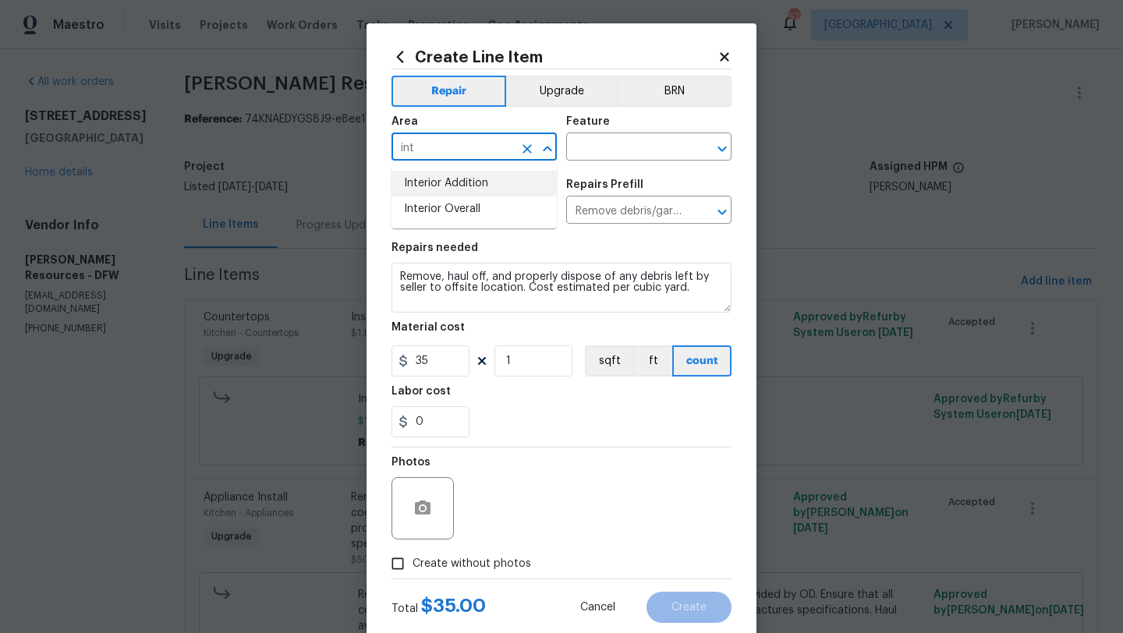
click at [465, 204] on li "Interior Overall" at bounding box center [473, 210] width 165 height 26
type input "Interior Overall"
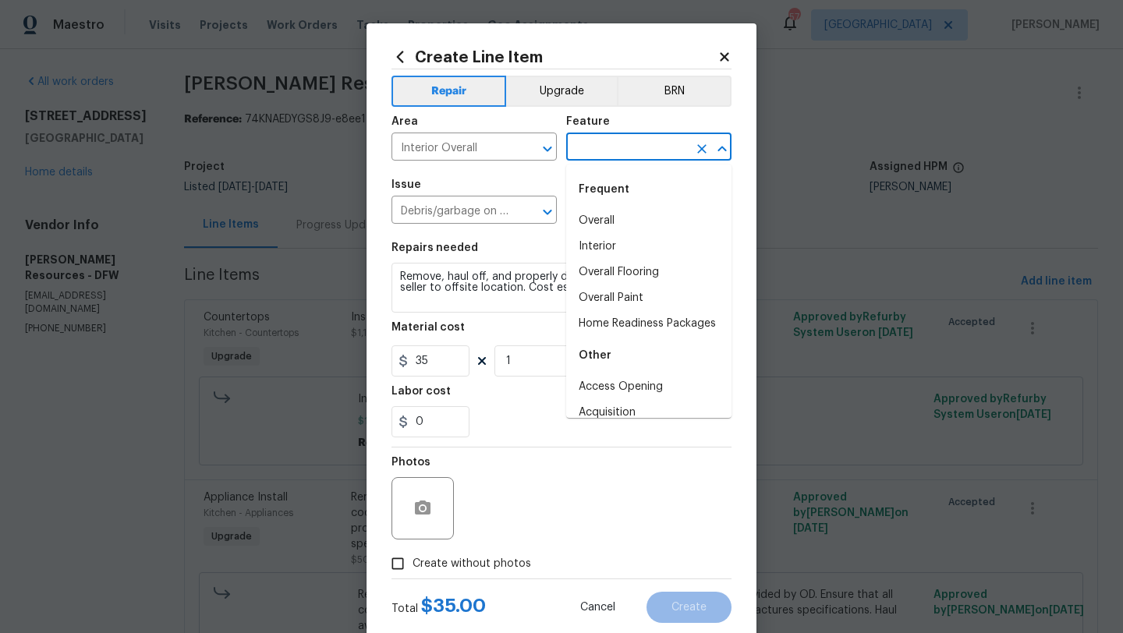
click at [590, 150] on input "text" at bounding box center [627, 148] width 122 height 24
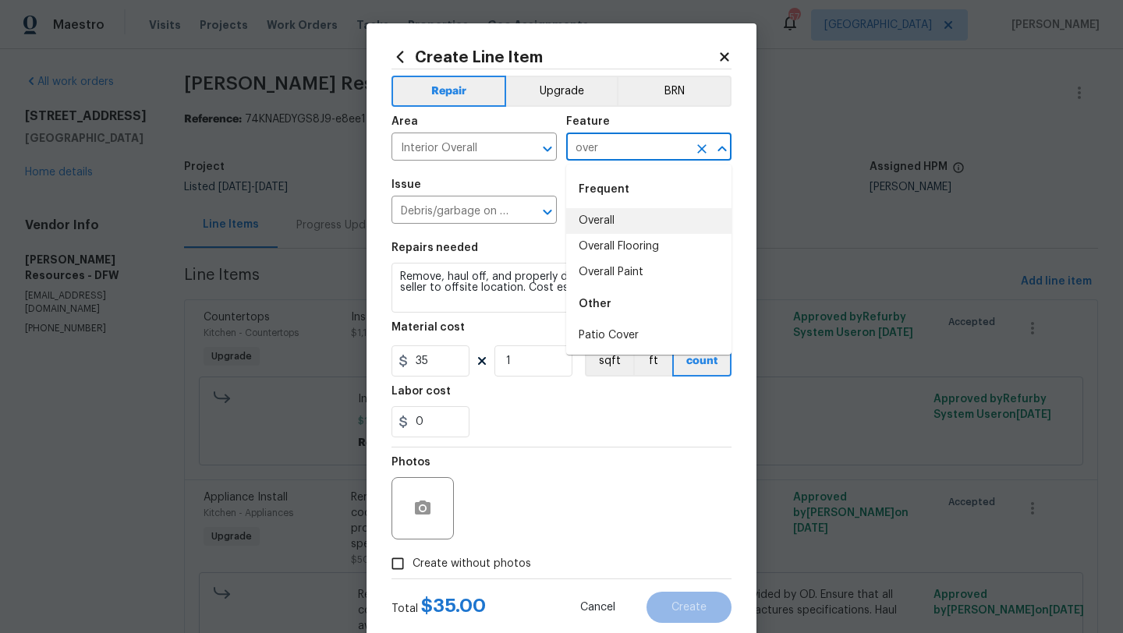
click at [604, 222] on li "Overall" at bounding box center [648, 221] width 165 height 26
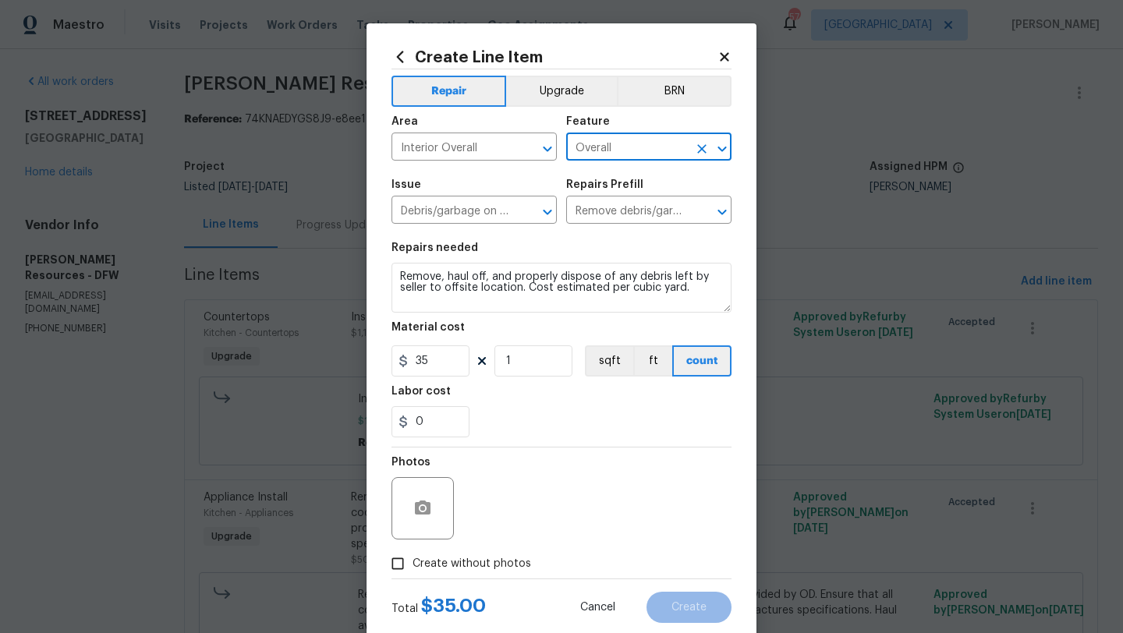
type input "Overall"
drag, startPoint x: 524, startPoint y: 362, endPoint x: 486, endPoint y: 362, distance: 38.2
click at [487, 362] on div "35 1 sqft ft count" at bounding box center [561, 360] width 340 height 31
type input "12"
drag, startPoint x: 427, startPoint y: 420, endPoint x: 410, endPoint y: 420, distance: 16.4
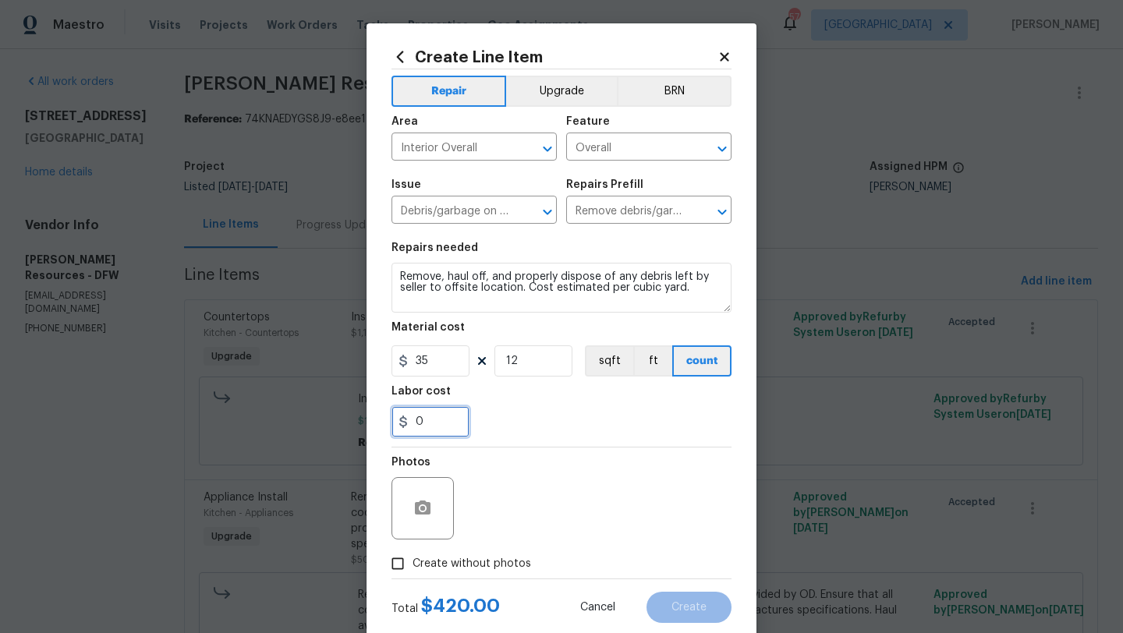
click at [410, 420] on input "0" at bounding box center [430, 421] width 78 height 31
type input "5"
click at [497, 556] on span "Create without photos" at bounding box center [471, 564] width 119 height 16
click at [412, 556] on input "Create without photos" at bounding box center [398, 564] width 30 height 30
checkbox input "true"
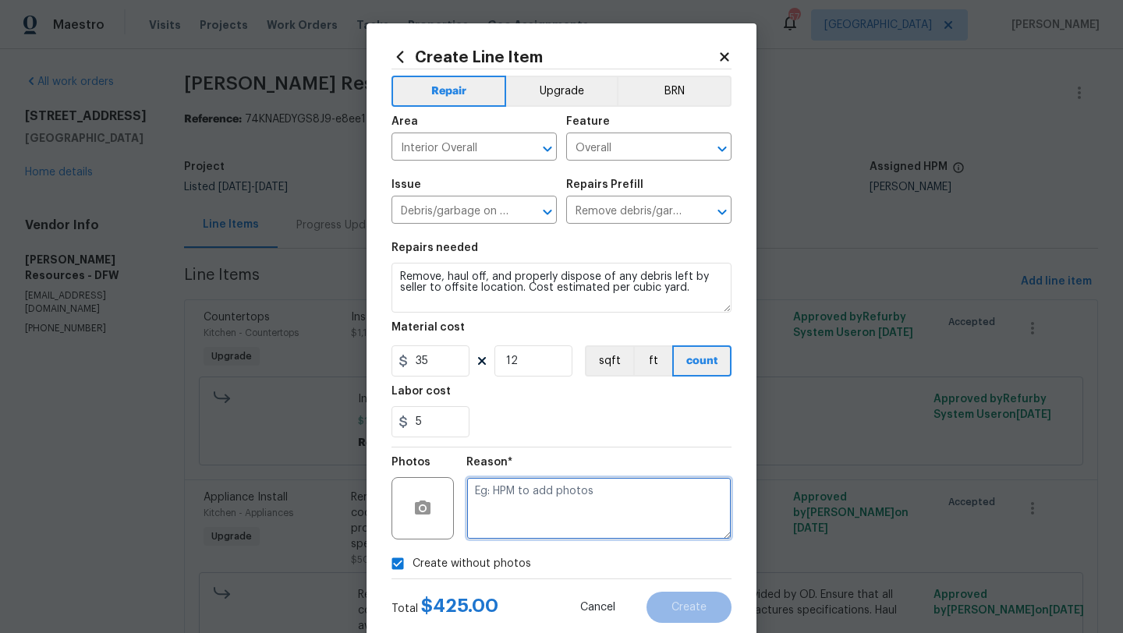
click at [502, 523] on textarea at bounding box center [598, 508] width 265 height 62
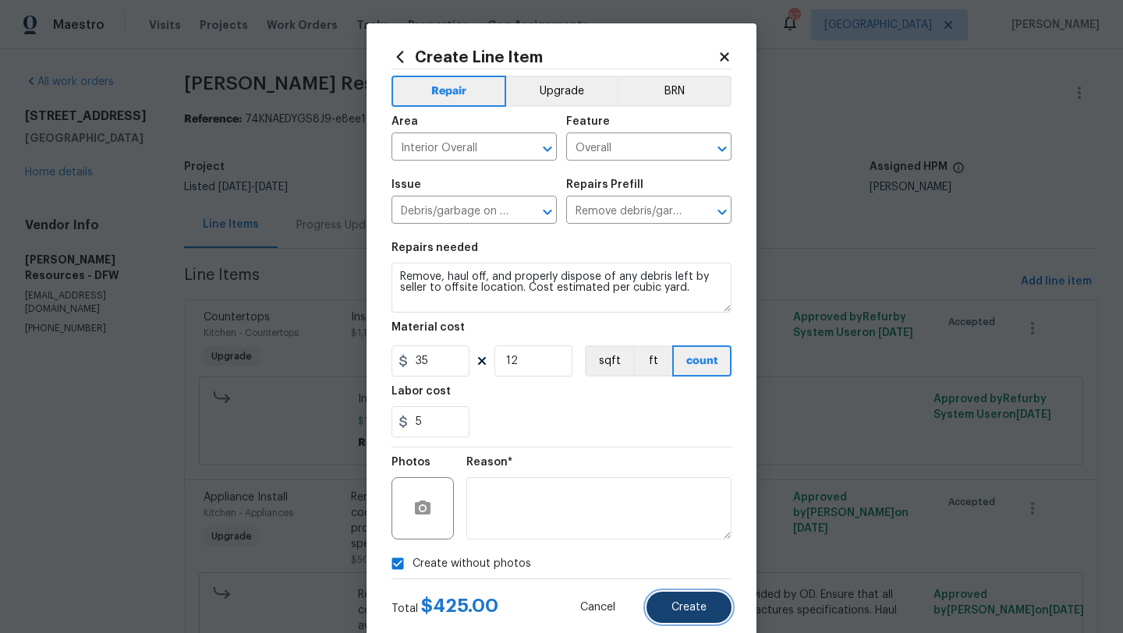
click at [667, 603] on button "Create" at bounding box center [688, 607] width 85 height 31
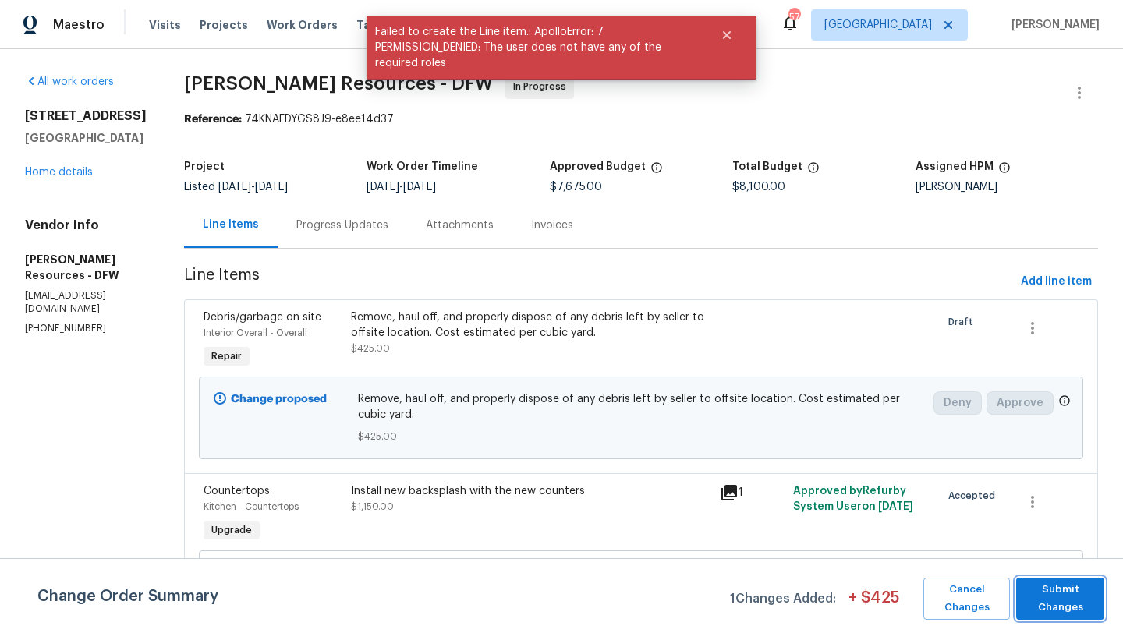
click at [1064, 613] on span "Submit Changes" at bounding box center [1060, 599] width 73 height 36
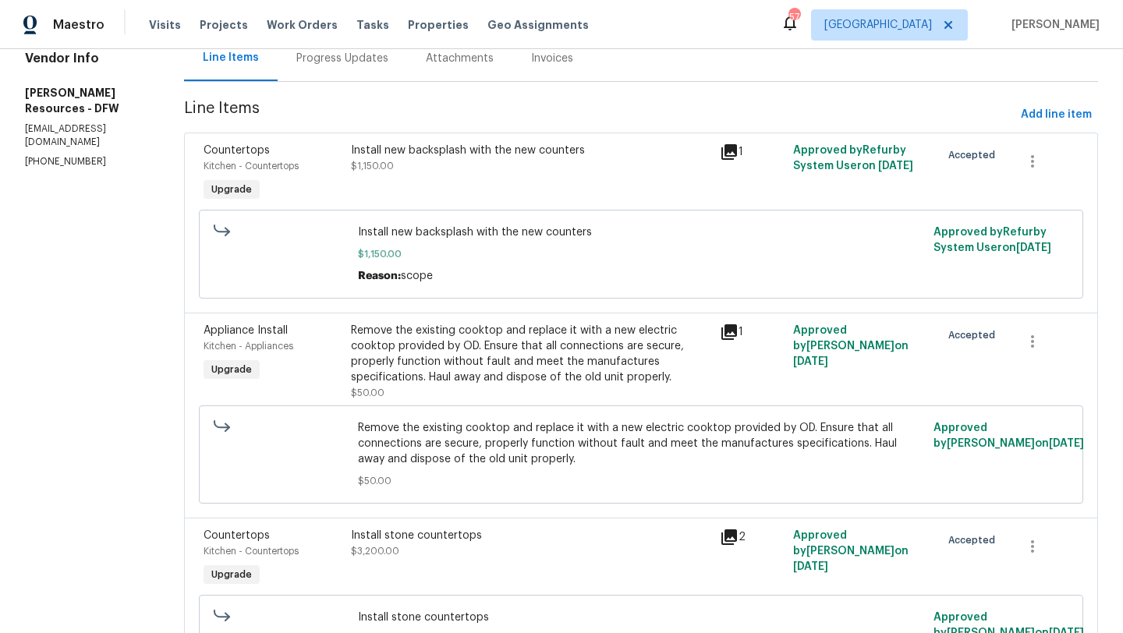
scroll to position [163, 0]
